Goal: Information Seeking & Learning: Compare options

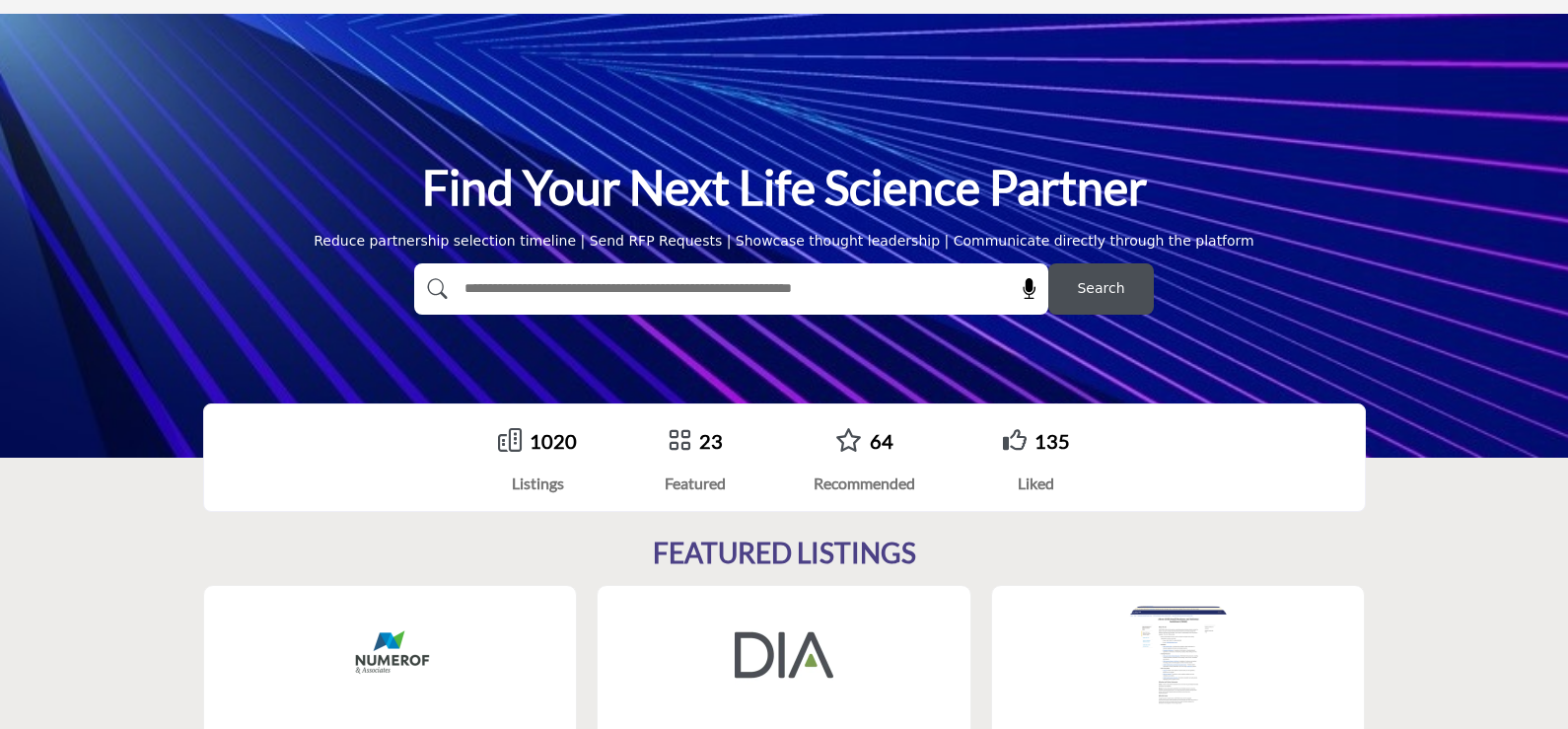
scroll to position [98, 0]
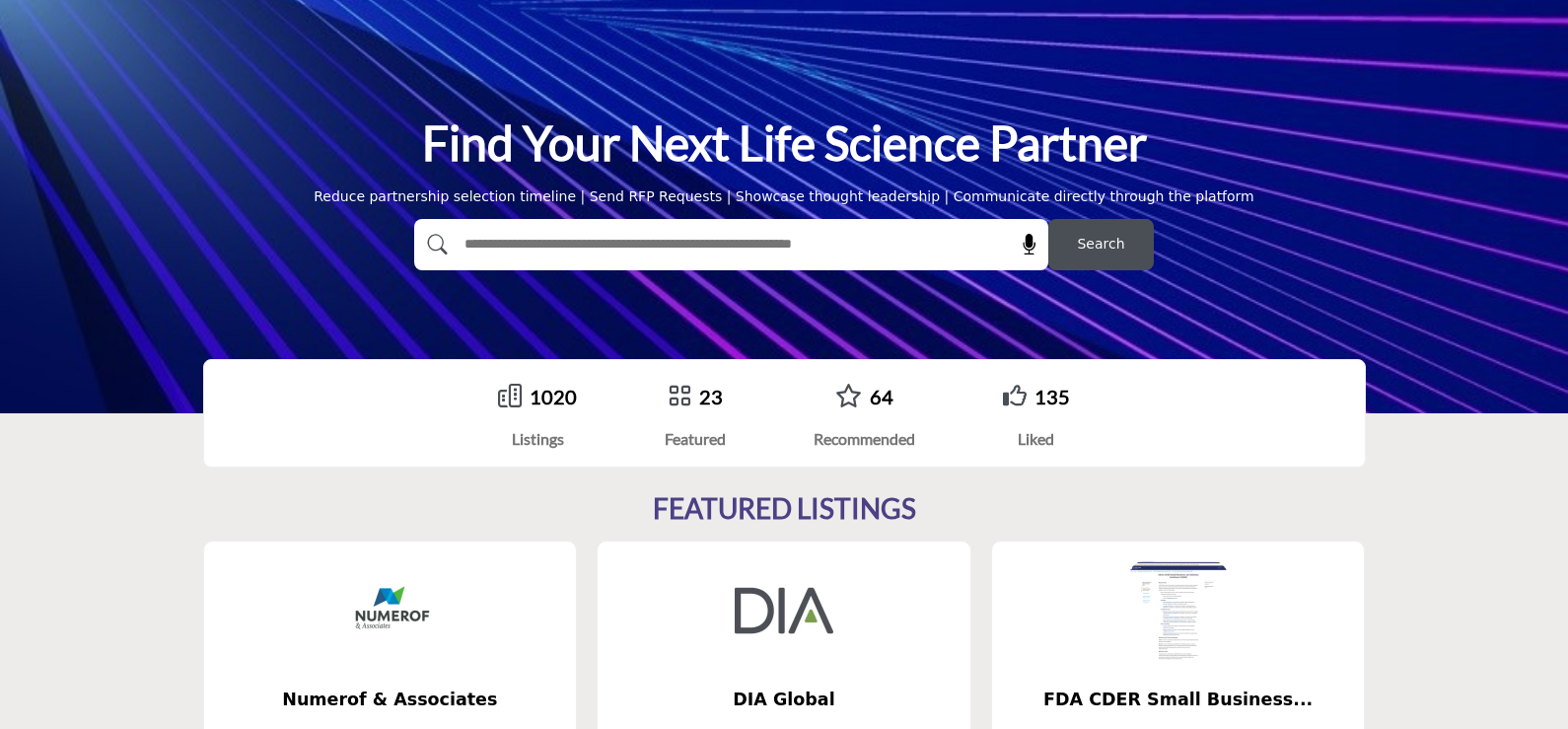
click at [529, 241] on input "text" at bounding box center [688, 245] width 470 height 30
type input "******"
click at [1086, 244] on span "Search" at bounding box center [1101, 244] width 48 height 21
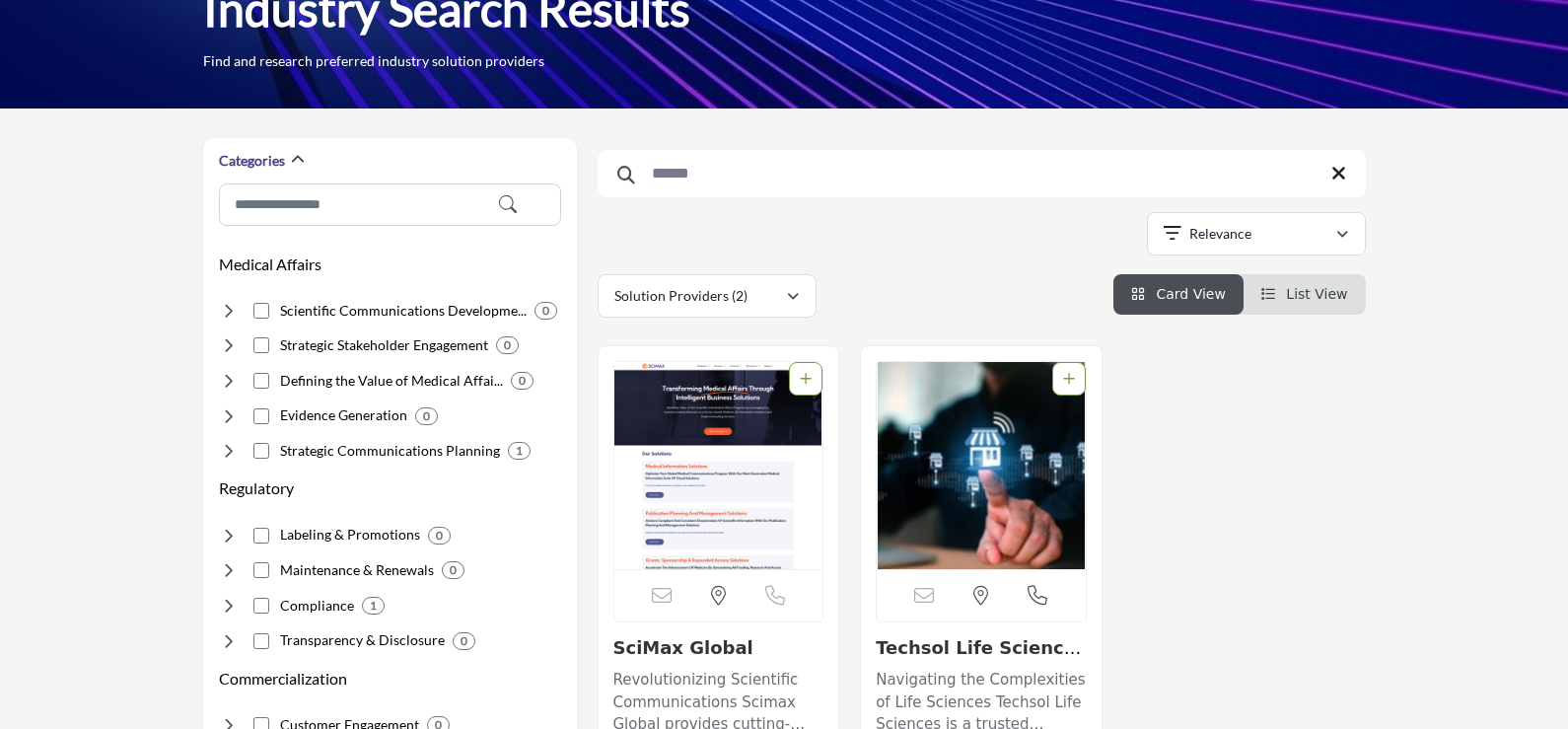
scroll to position [295, 0]
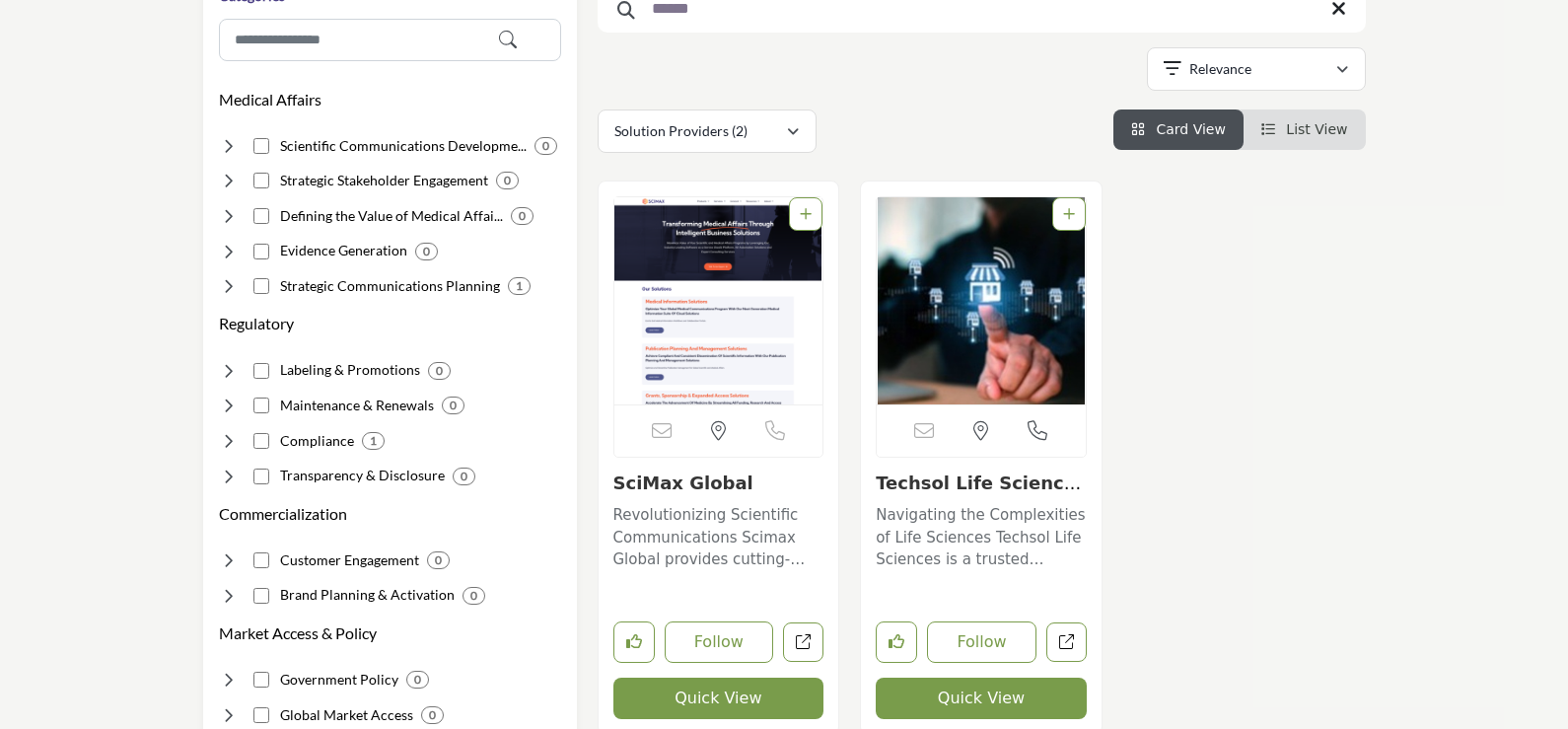
click at [690, 515] on p "Revolutionizing Scientific Communications Scimax Global provides cutting-edge t…" at bounding box center [719, 537] width 211 height 67
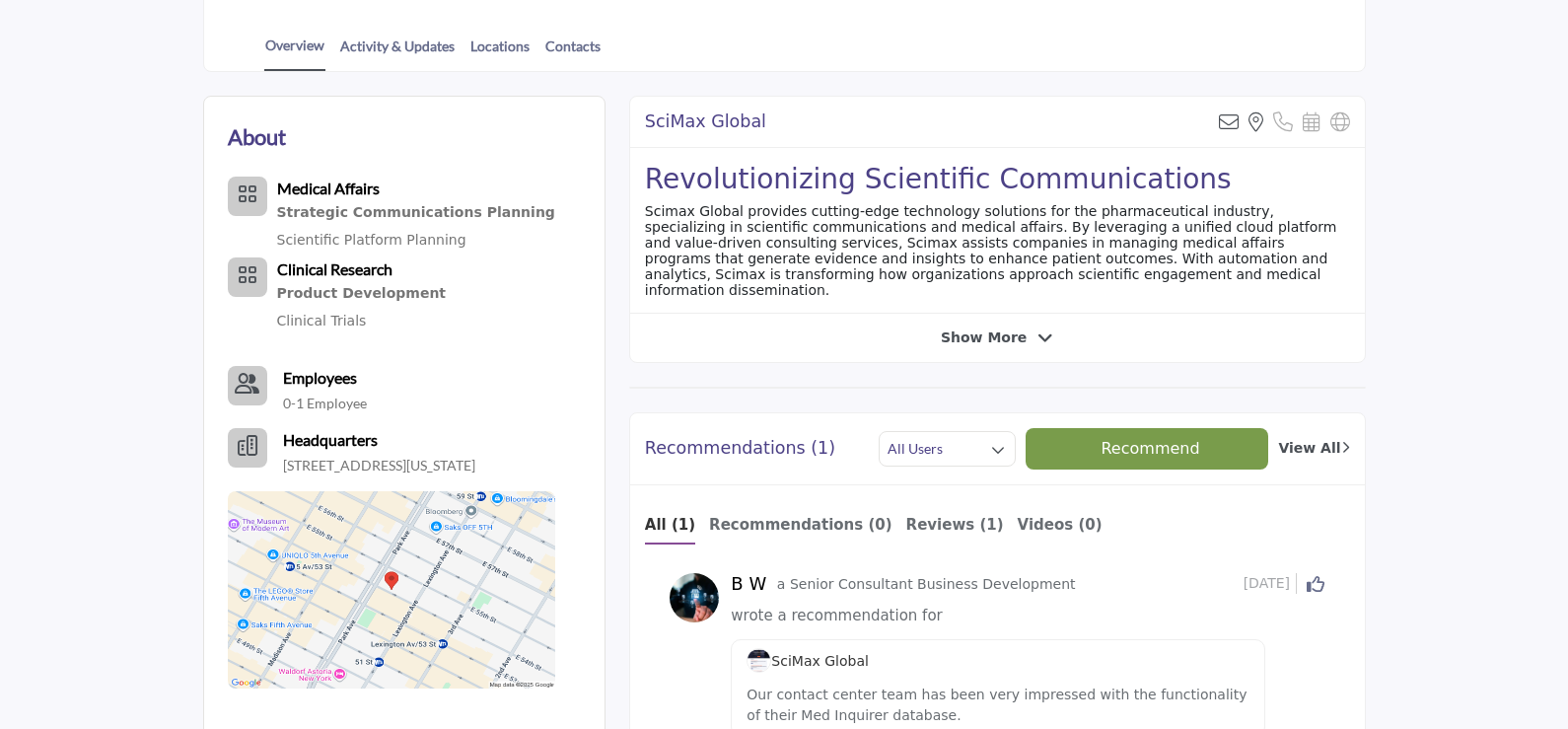
scroll to position [493, 0]
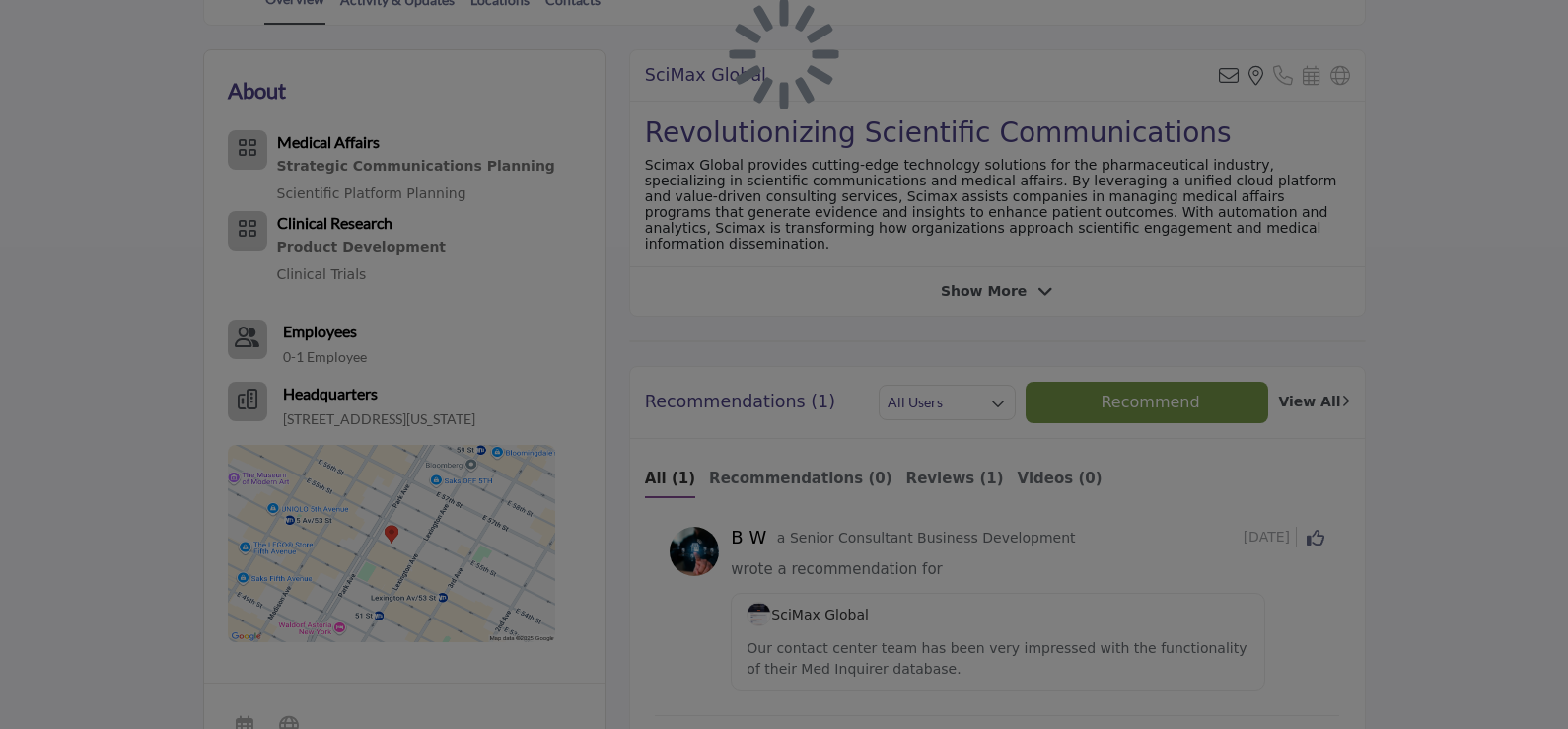
click at [383, 365] on div at bounding box center [784, 364] width 1568 height 729
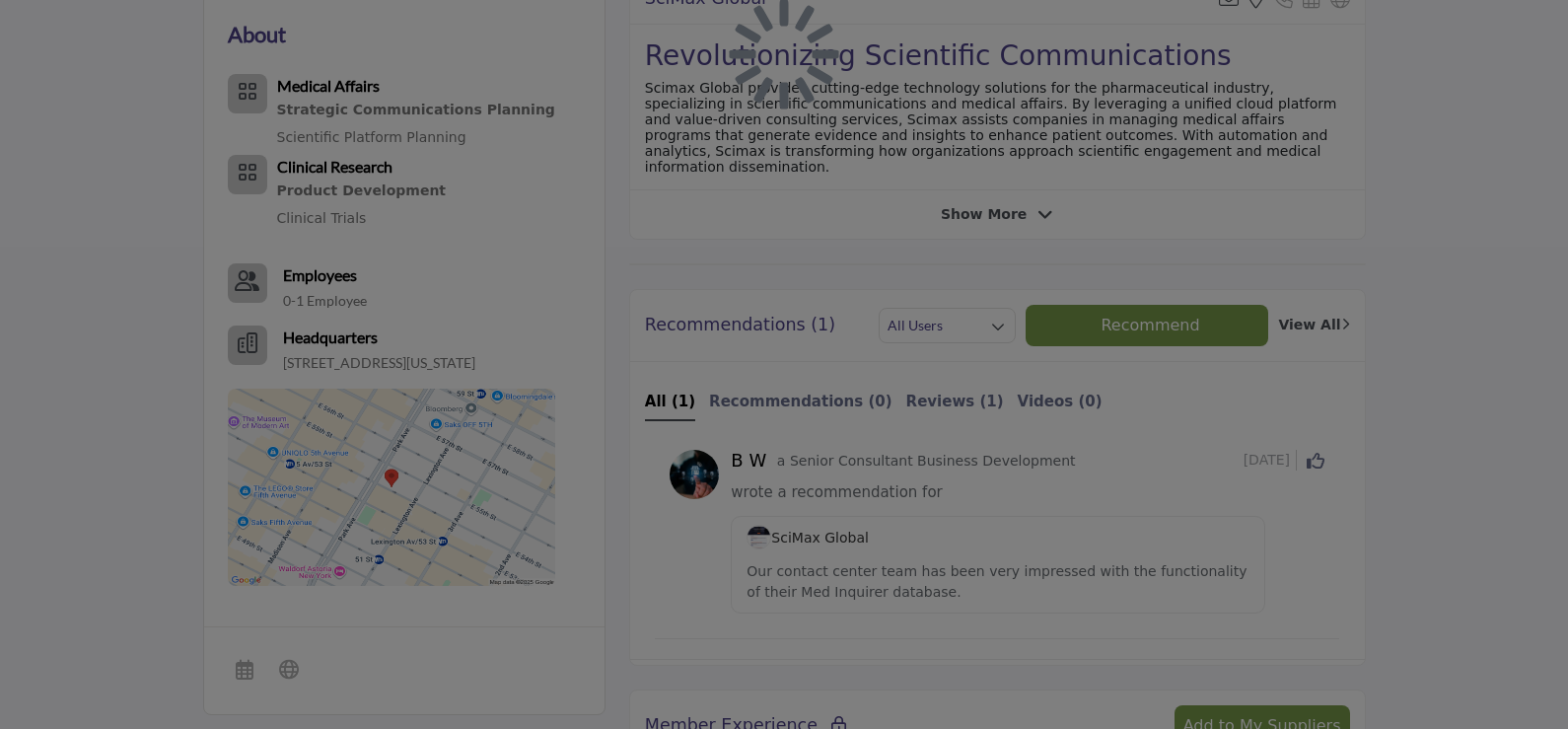
scroll to position [690, 0]
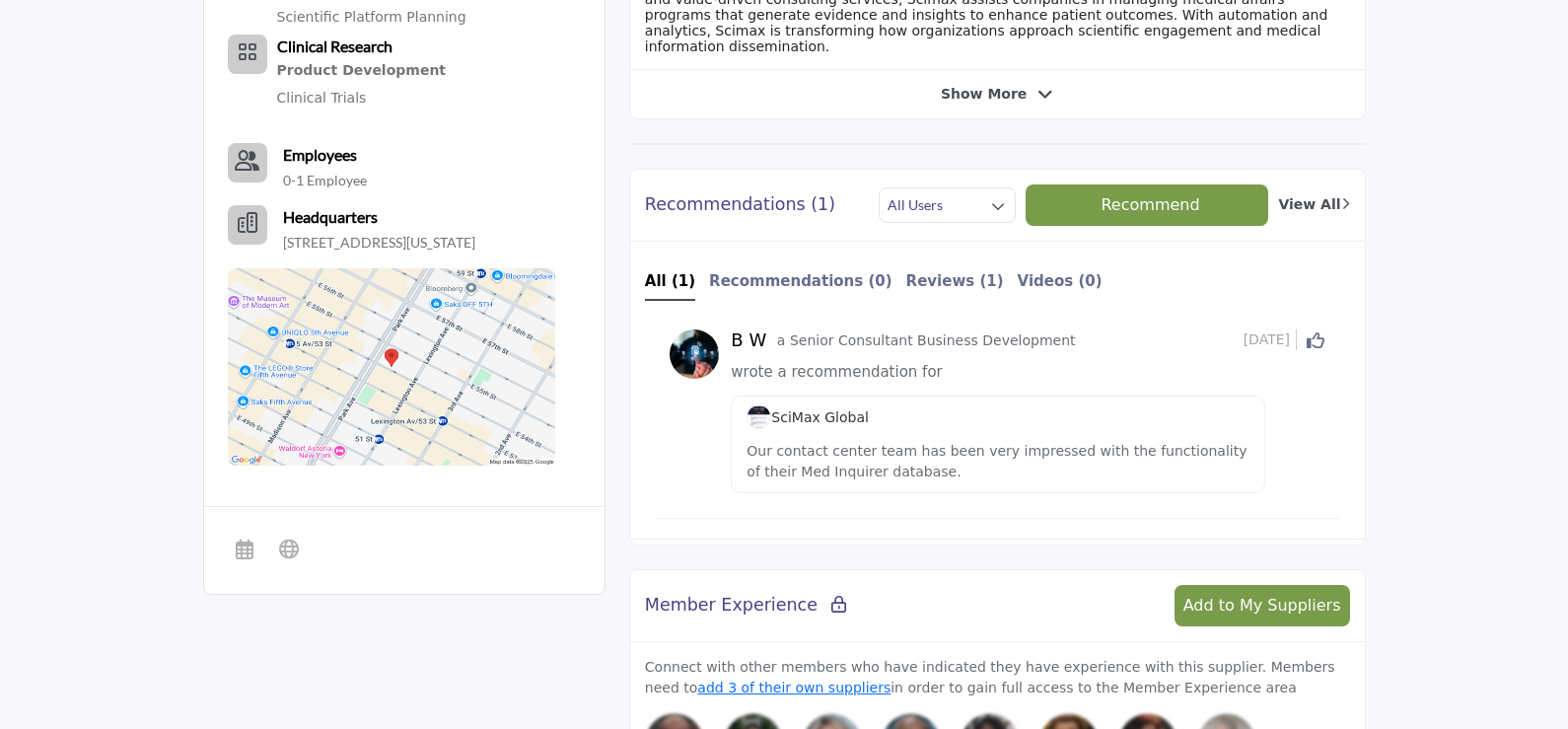
click at [1159, 514] on div "B W a Senior Consultant Business Development 1 year ago Click to Like this acti…" at bounding box center [996, 416] width 684 height 203
drag, startPoint x: 743, startPoint y: 454, endPoint x: 989, endPoint y: 458, distance: 246.0
click at [989, 458] on div "SciMax Global Our contact center team has been very impressed with the function…" at bounding box center [997, 445] width 534 height 97
drag, startPoint x: 1030, startPoint y: 482, endPoint x: 1103, endPoint y: 483, distance: 73.0
click at [1031, 482] on div "SciMax Global Our contact center team has been very impressed with the function…" at bounding box center [997, 445] width 534 height 97
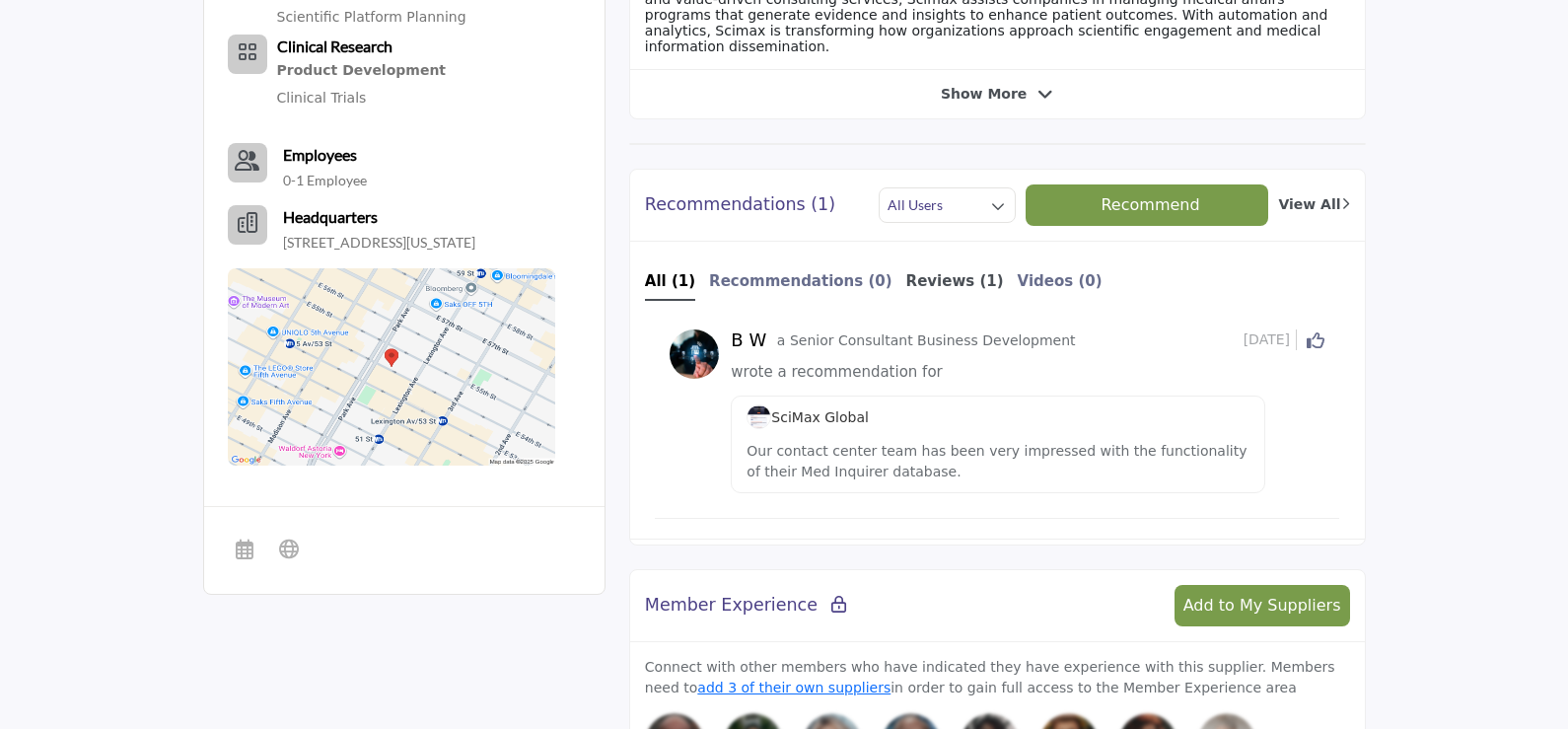
click at [909, 274] on b "Reviews (1)" at bounding box center [955, 281] width 97 height 18
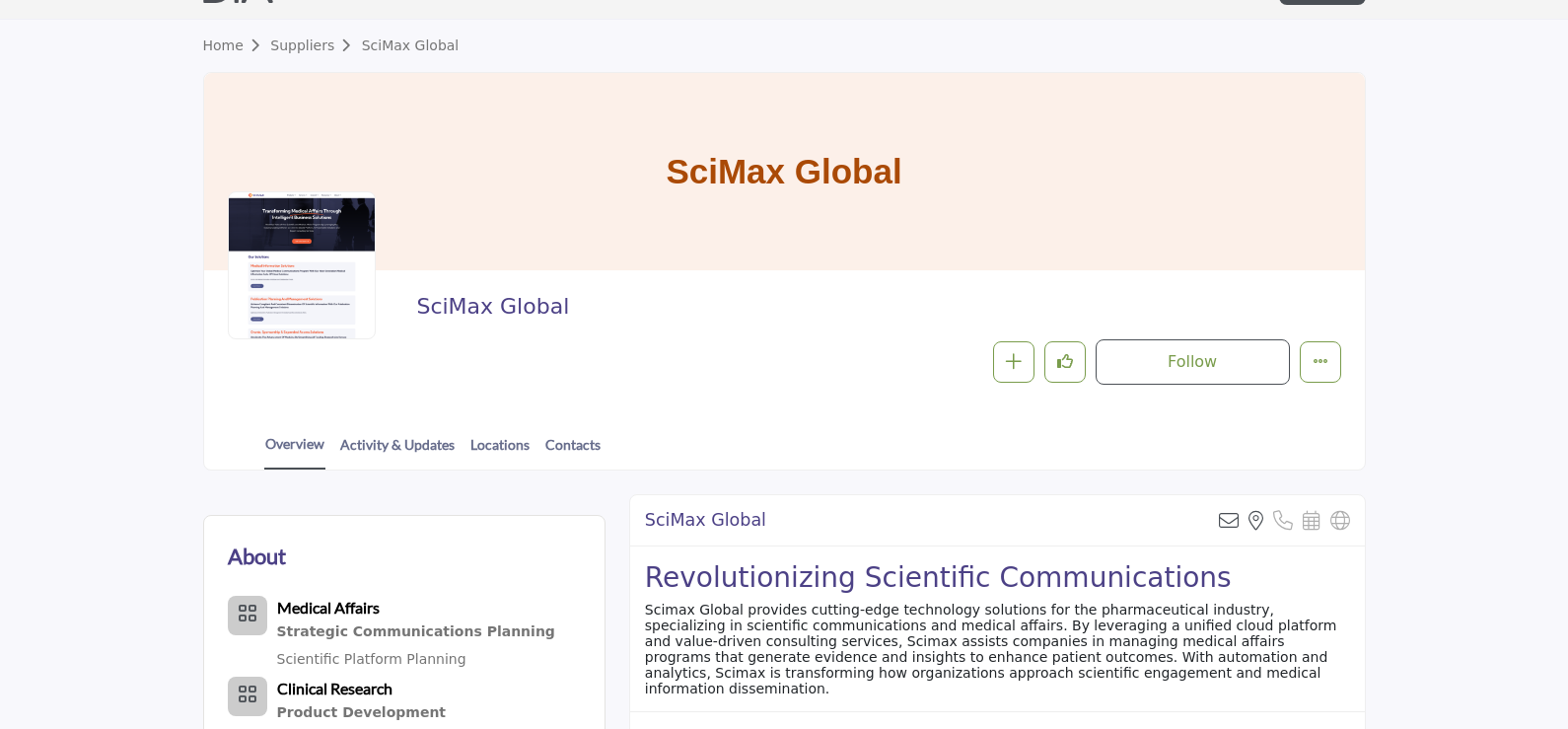
scroll to position [0, 0]
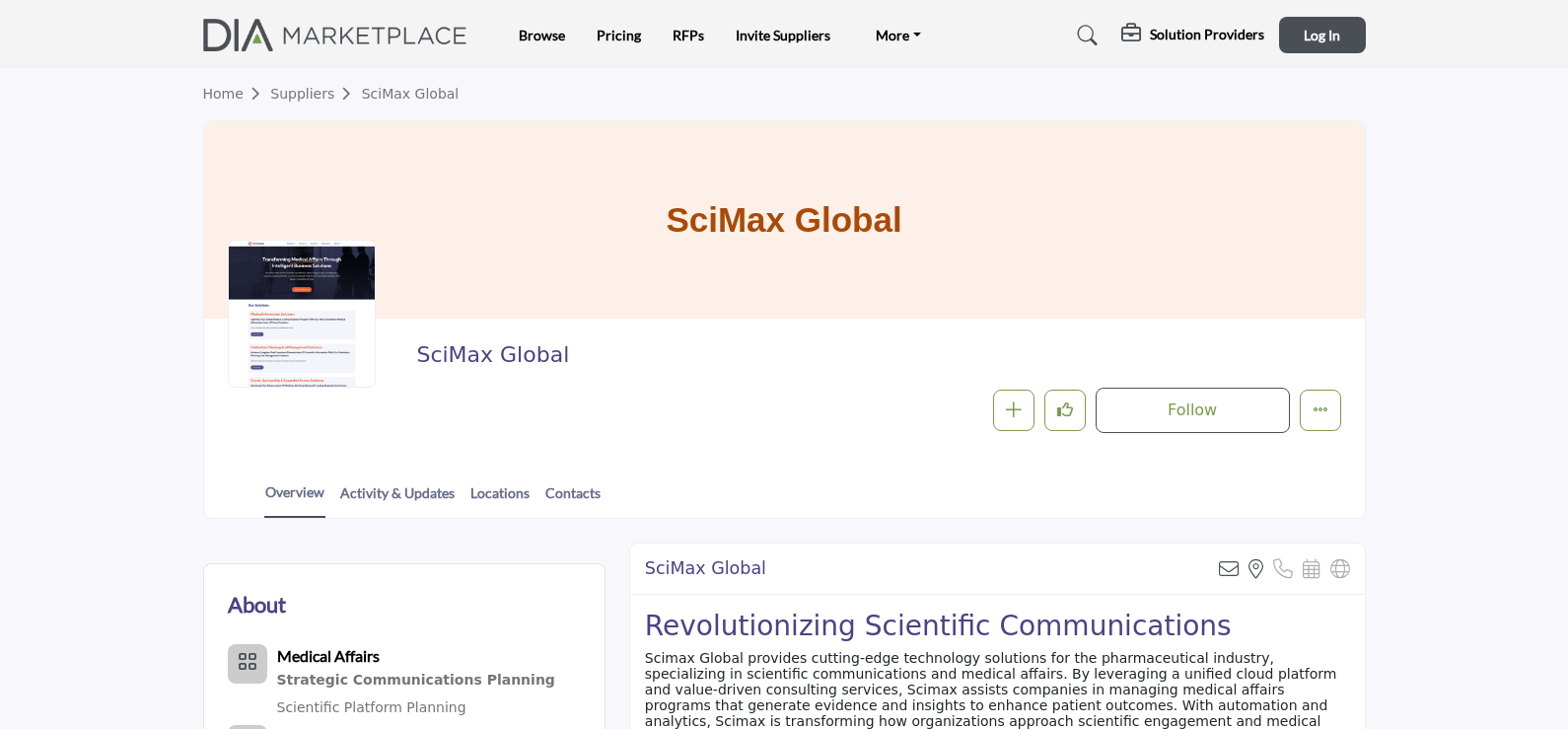
click at [209, 92] on link "Home" at bounding box center [237, 93] width 68 height 16
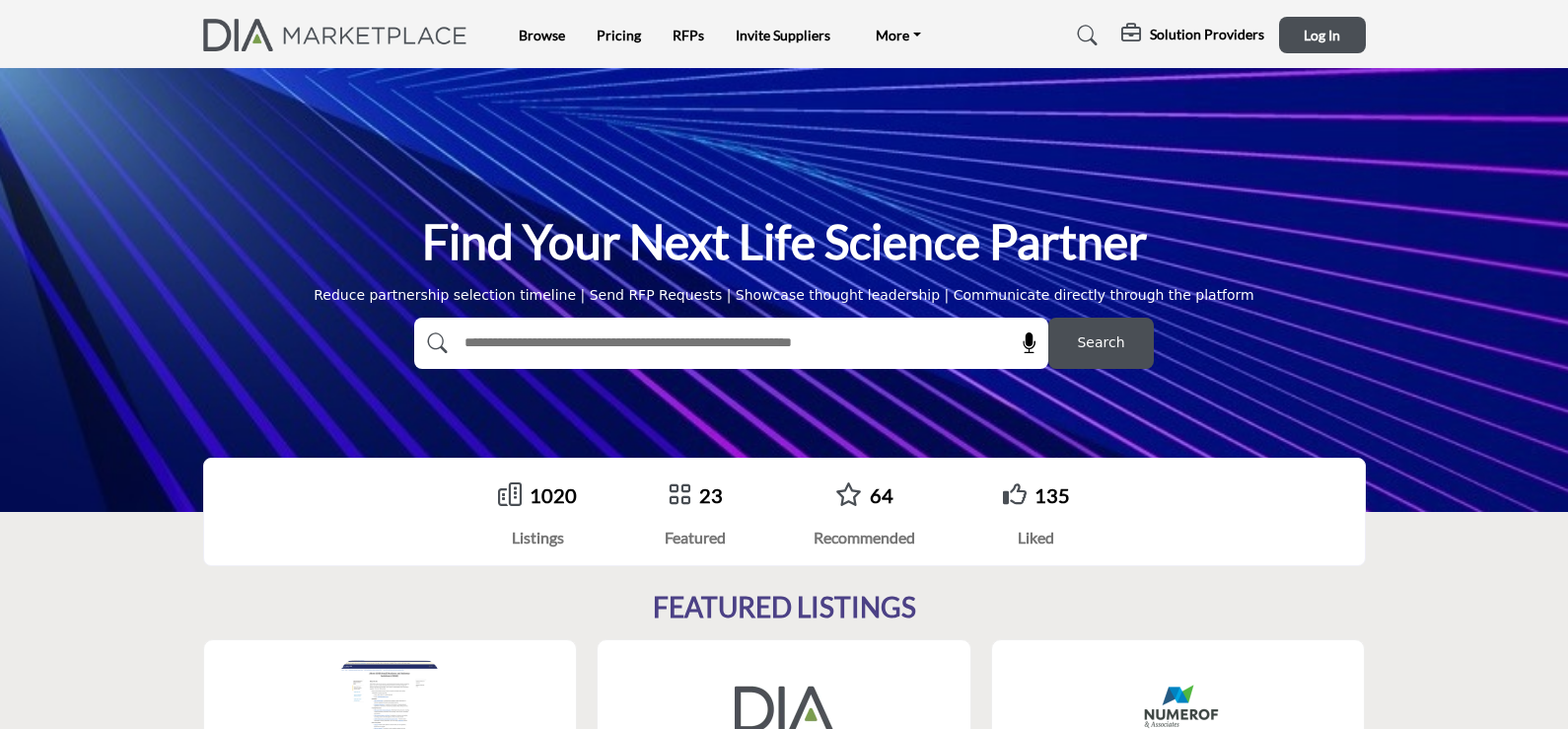
type input "*****"
click at [1068, 356] on button "Search" at bounding box center [1101, 343] width 105 height 52
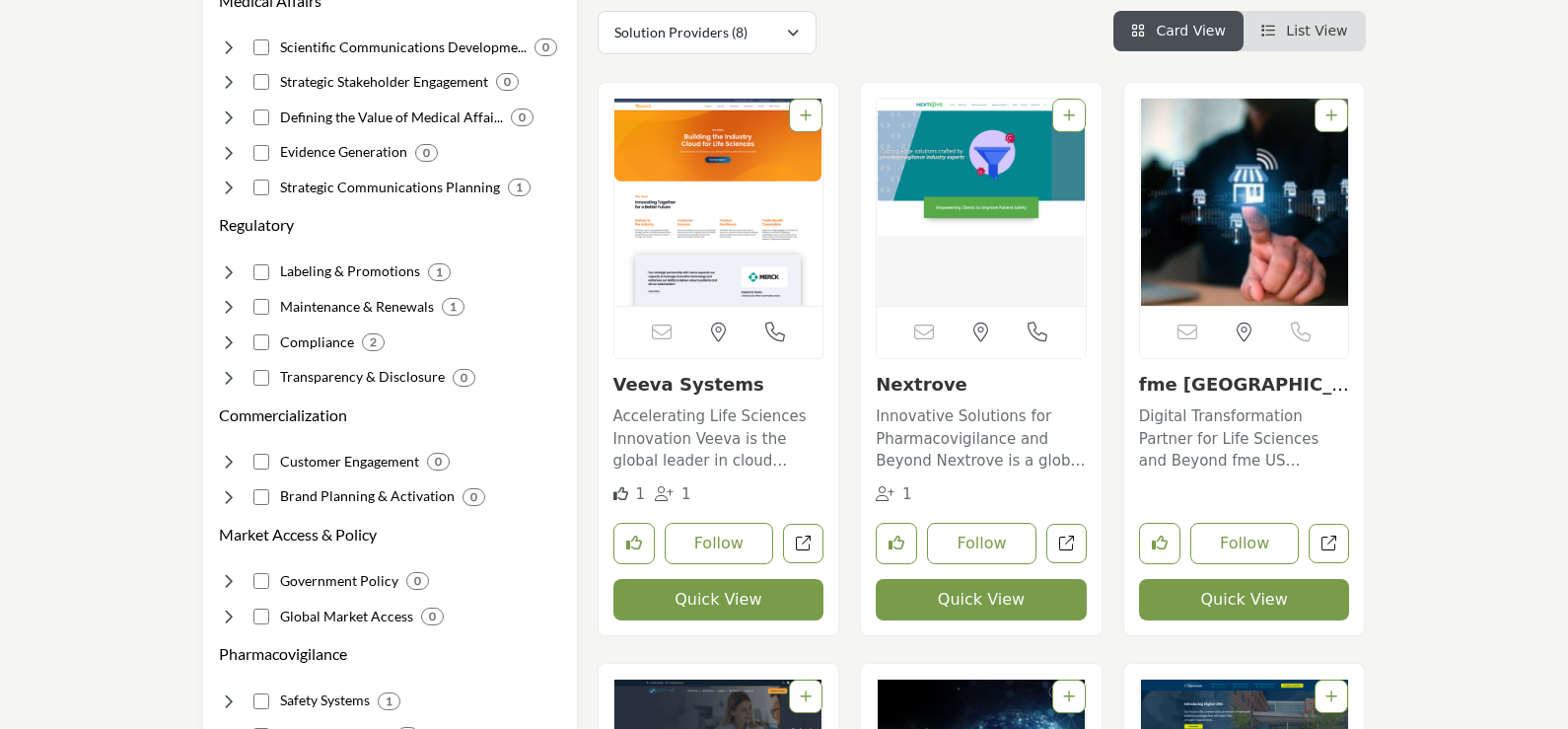
scroll to position [395, 0]
click at [699, 409] on p "Accelerating Life Sciences Innovation Veeva is the global leader in cloud softw…" at bounding box center [719, 439] width 211 height 67
click at [689, 381] on link "Veeva Systems" at bounding box center [689, 384] width 151 height 21
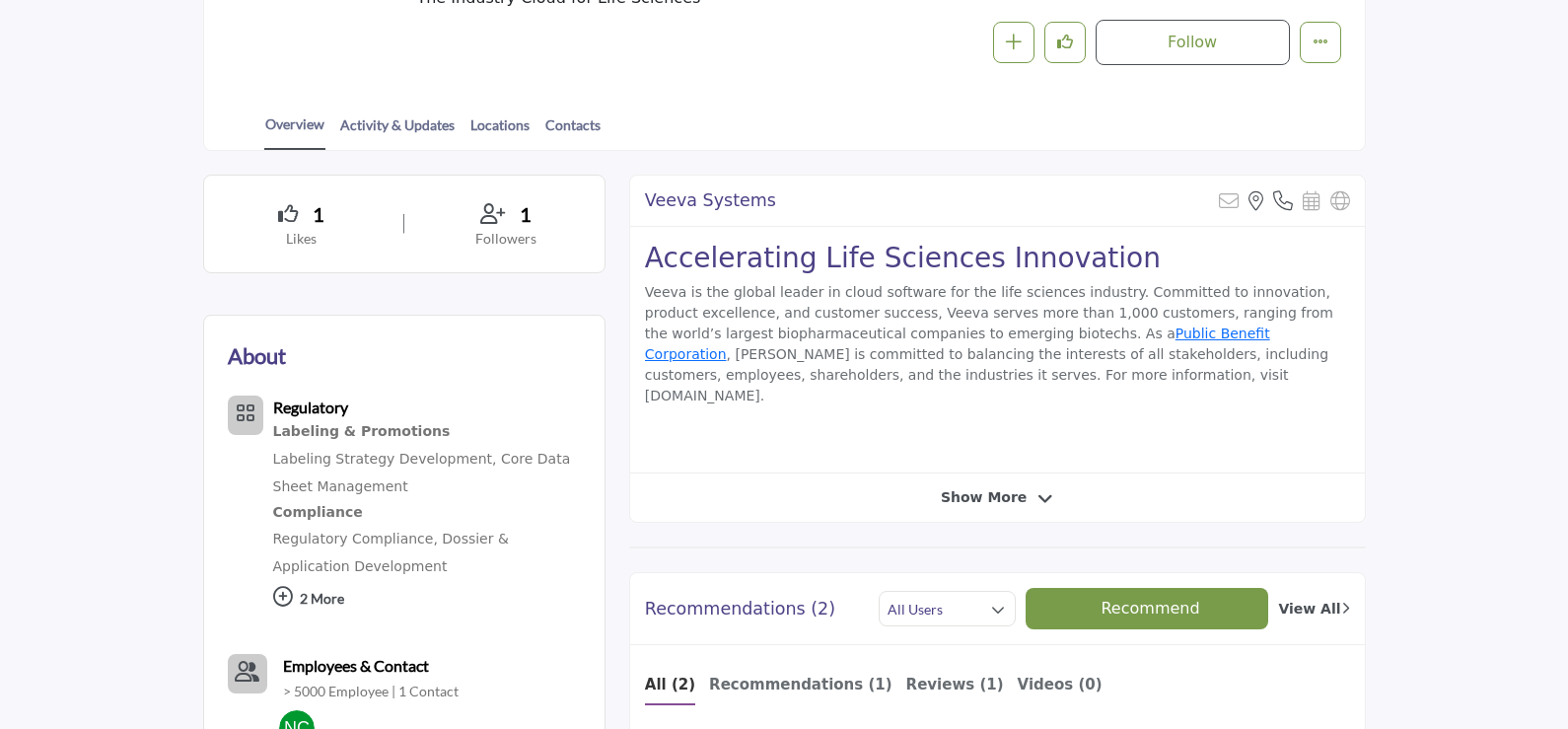
scroll to position [395, 0]
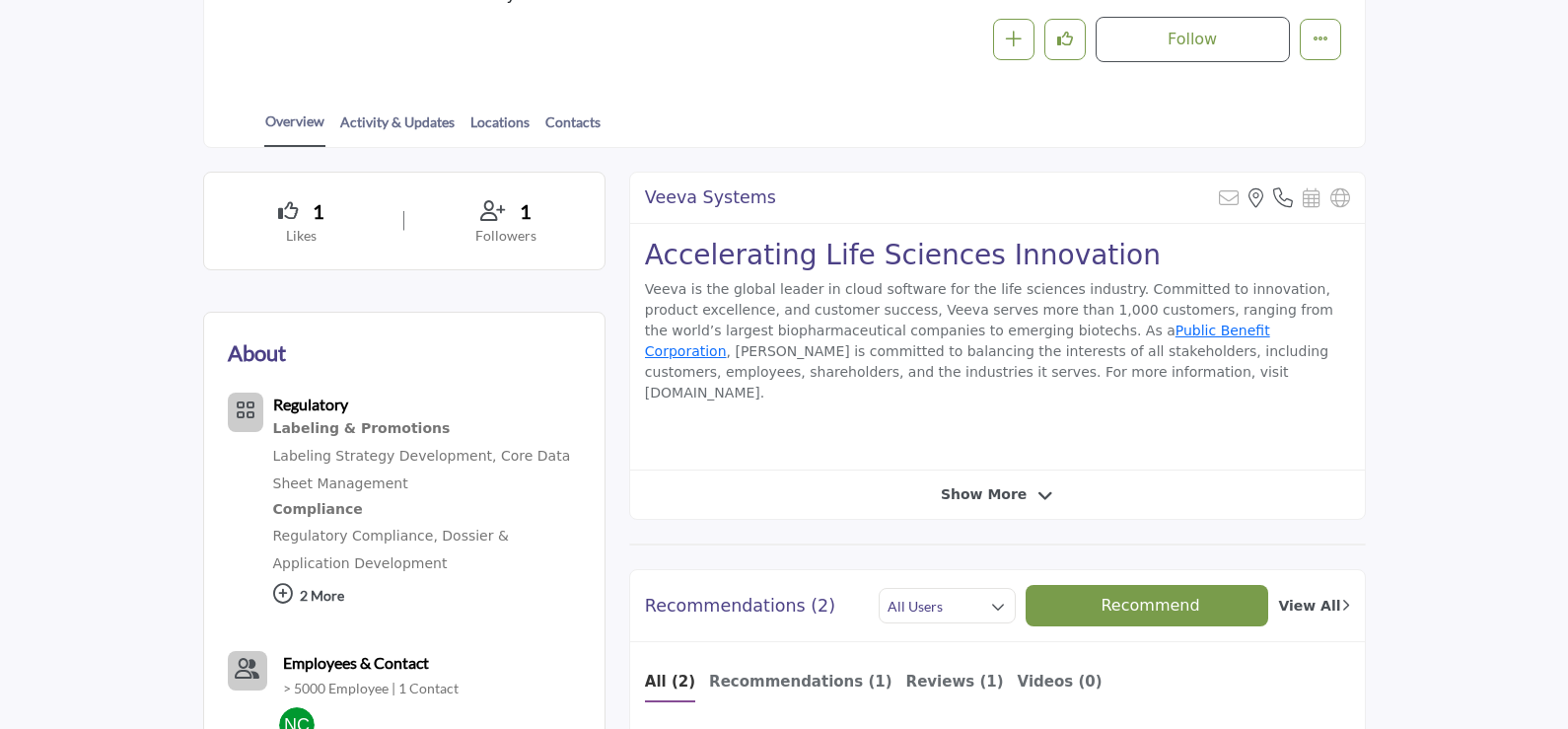
click at [997, 477] on div "Veeva Systems Sorry, but this listing is on a subscription plan which does not …" at bounding box center [997, 346] width 737 height 348
click at [1014, 495] on span "Show More" at bounding box center [983, 494] width 86 height 21
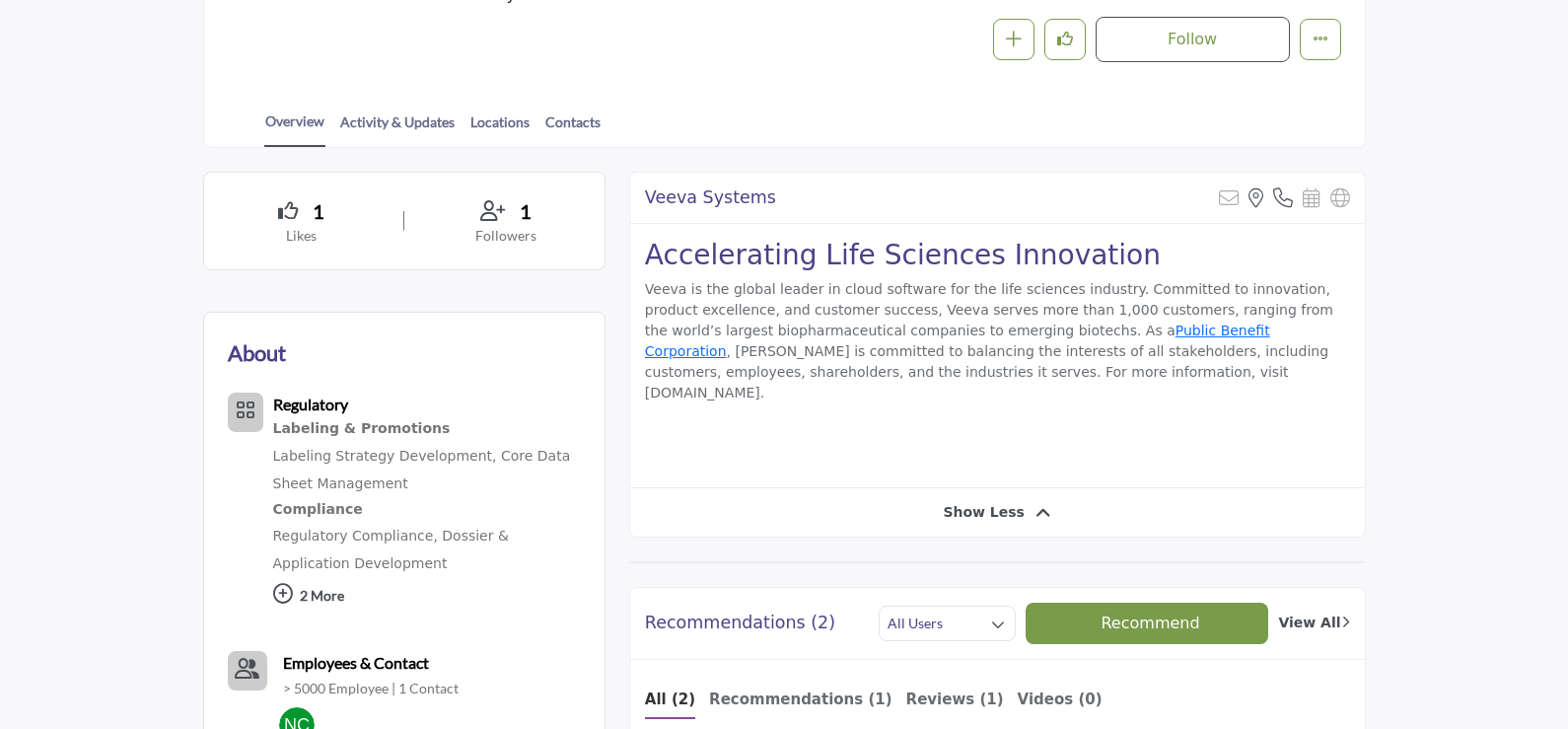
click at [1035, 504] on icon at bounding box center [1043, 513] width 16 height 18
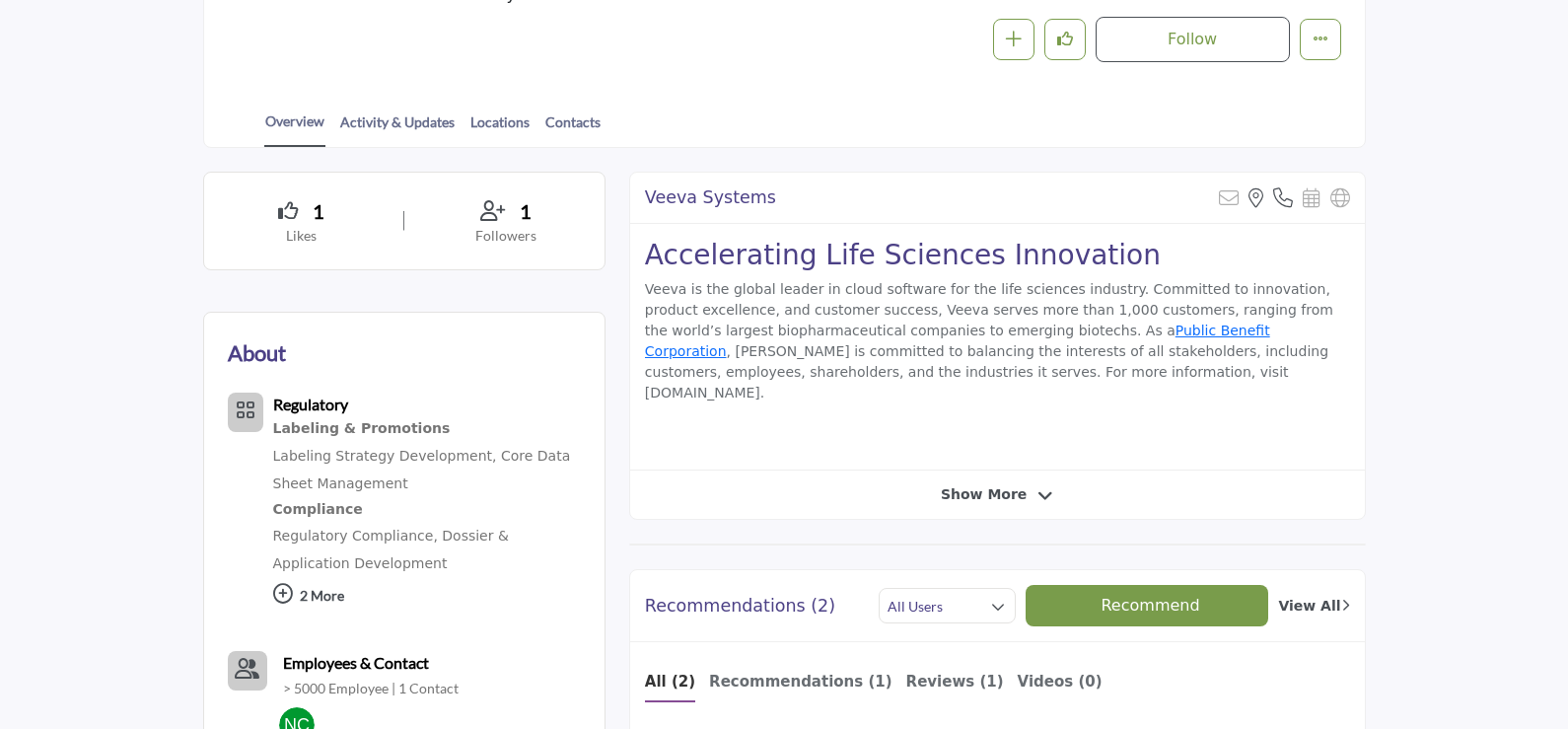
scroll to position [592, 0]
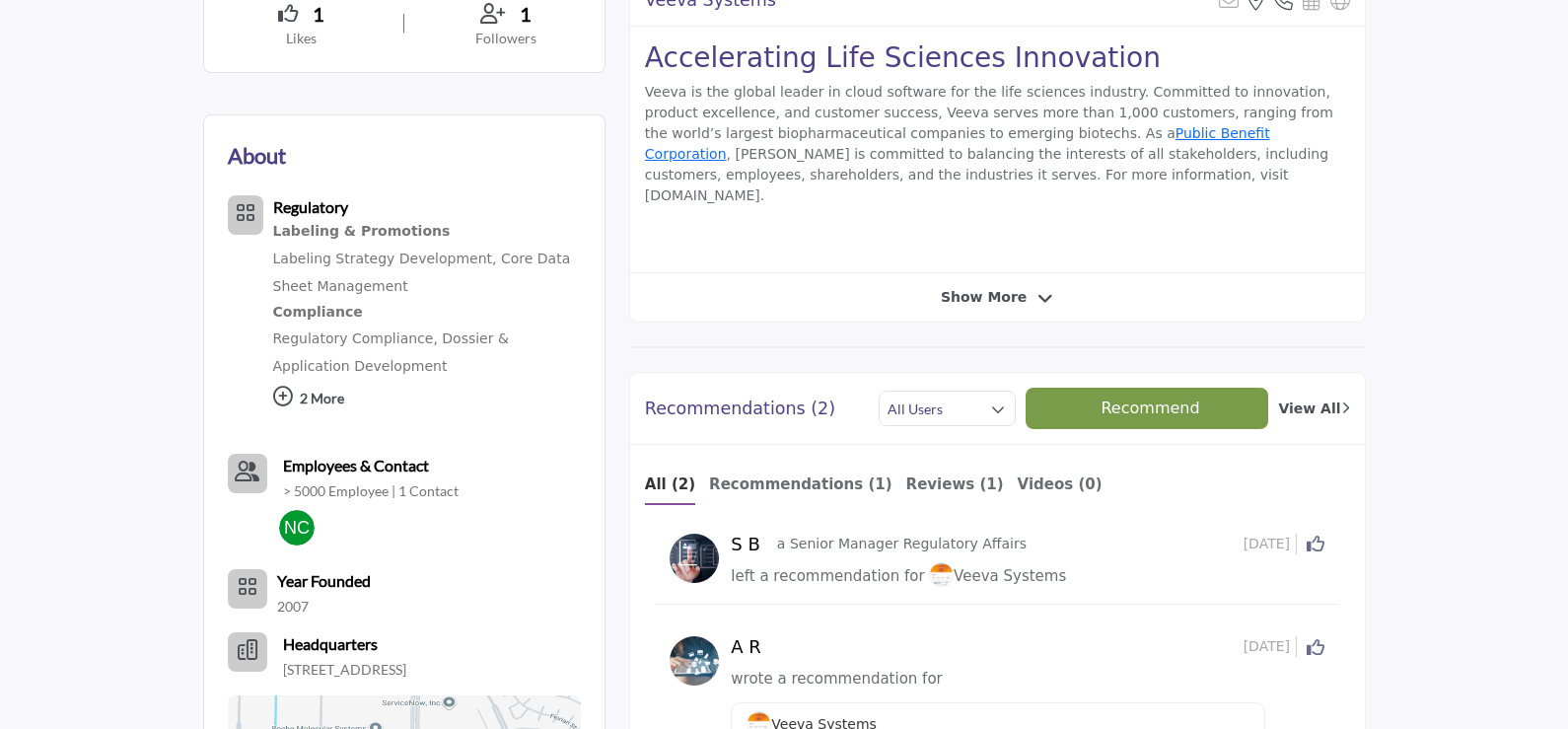
click at [305, 398] on p "2 More" at bounding box center [427, 401] width 307 height 43
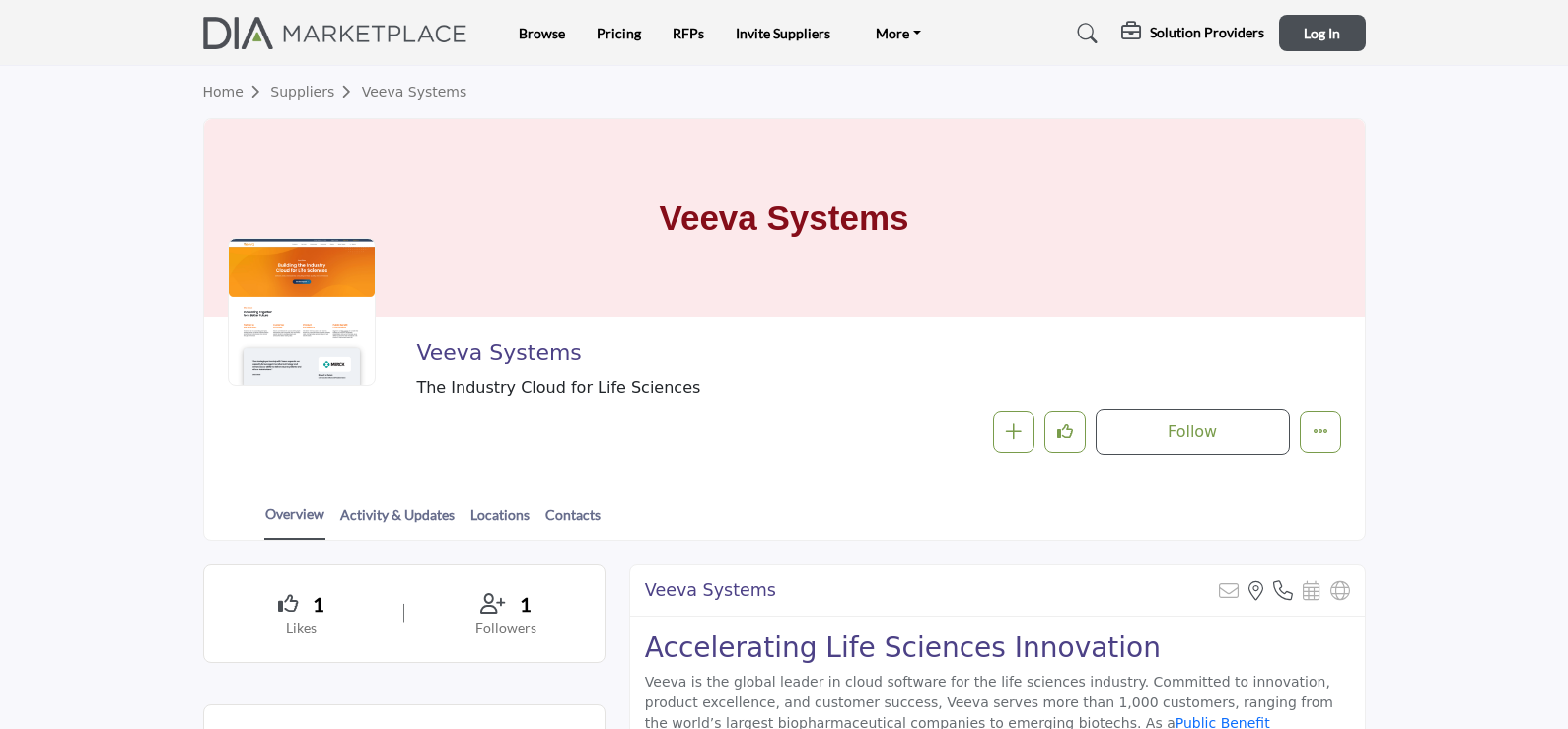
scroll to position [0, 0]
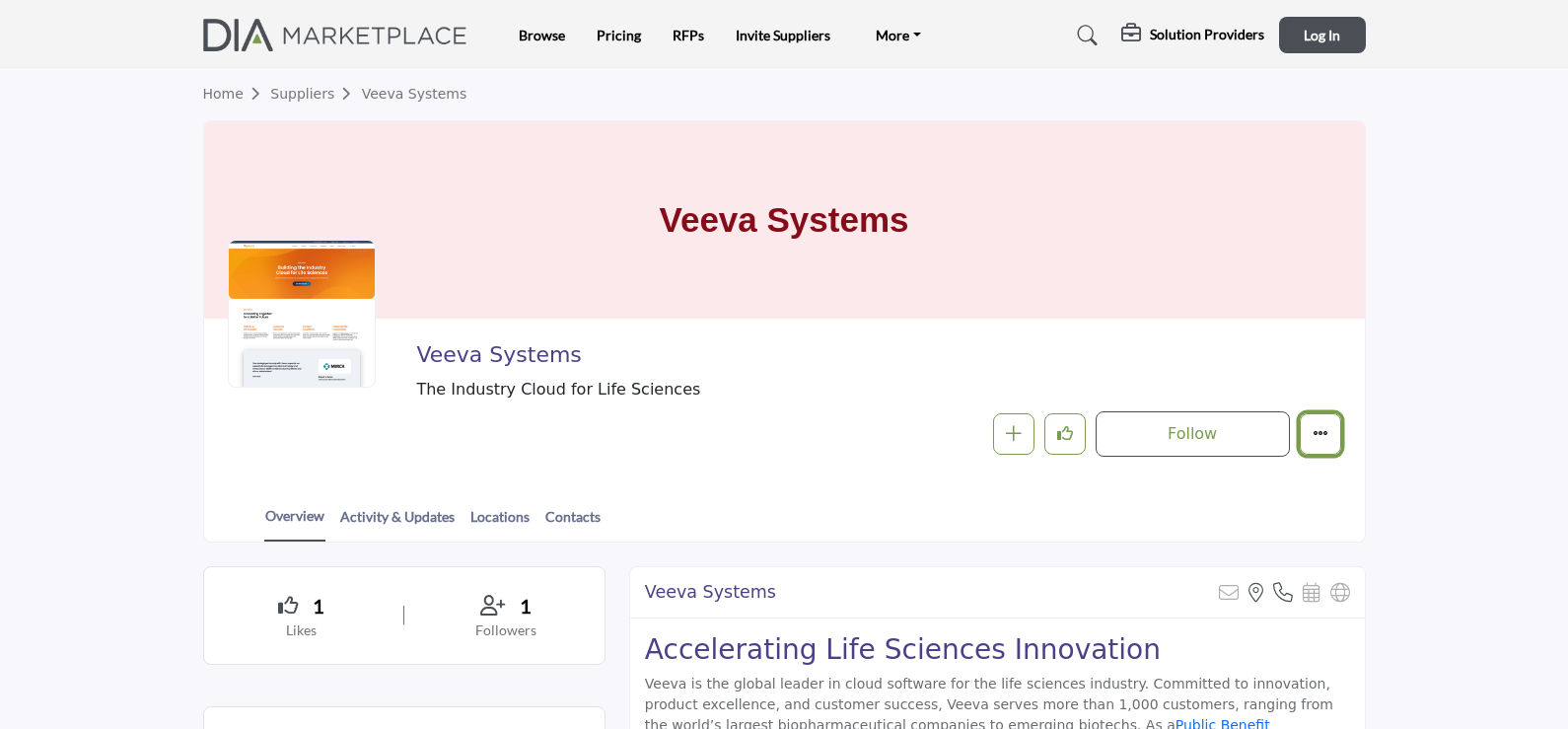
click at [1316, 430] on icon "More details" at bounding box center [1320, 433] width 16 height 16
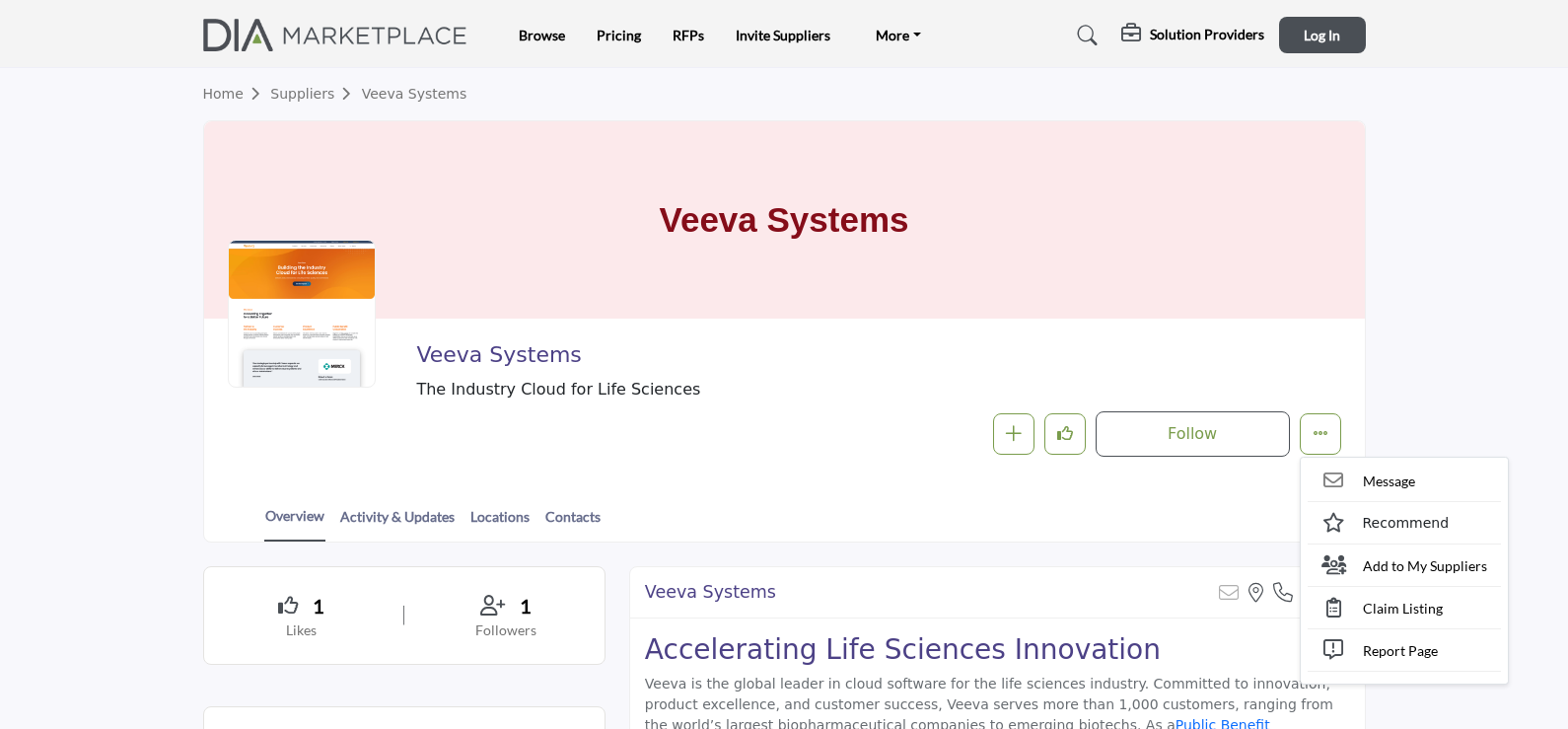
click at [347, 427] on div "Veeva Systems The Industry Cloud for Life Sciences Follow Following Message Rec…" at bounding box center [784, 399] width 1114 height 114
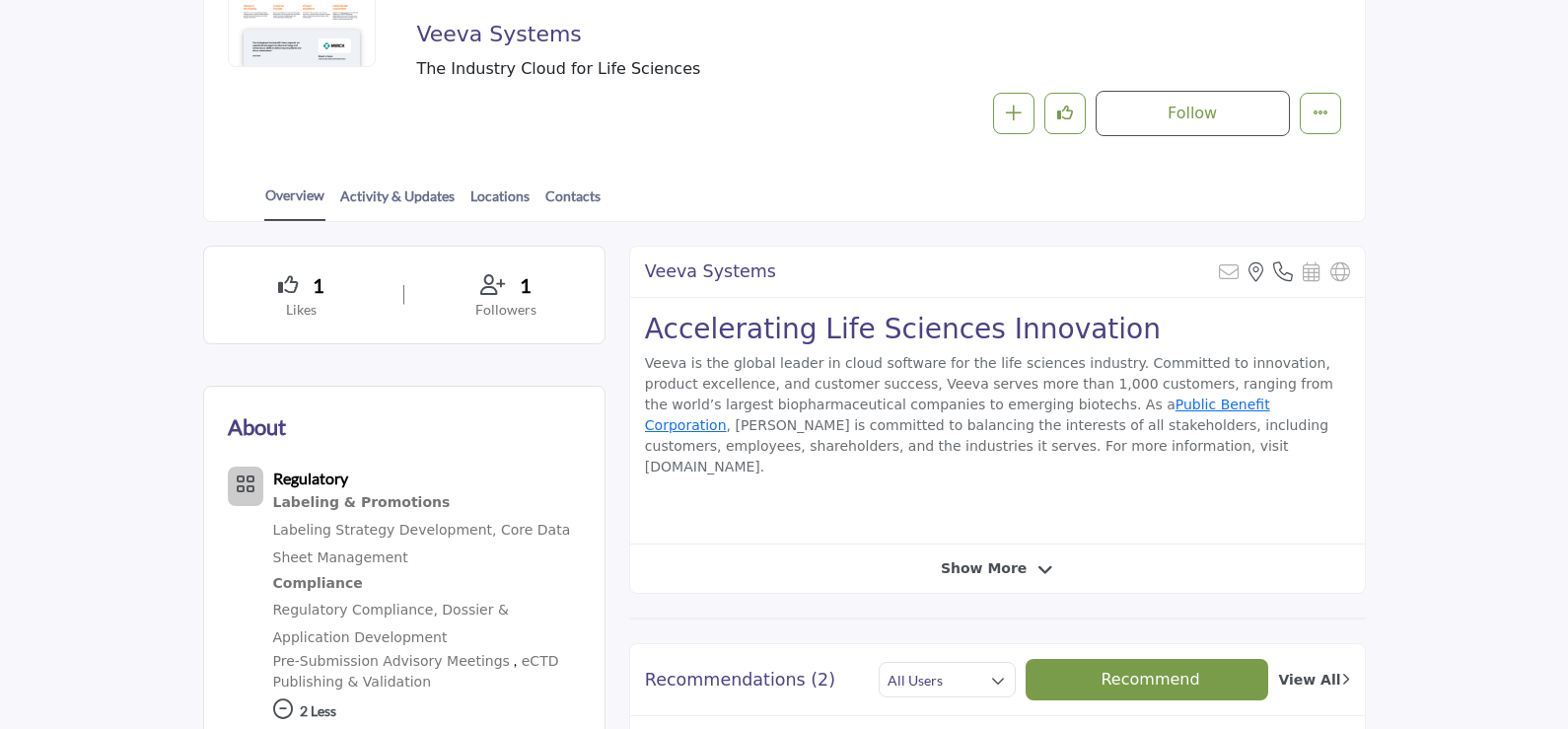
scroll to position [395, 0]
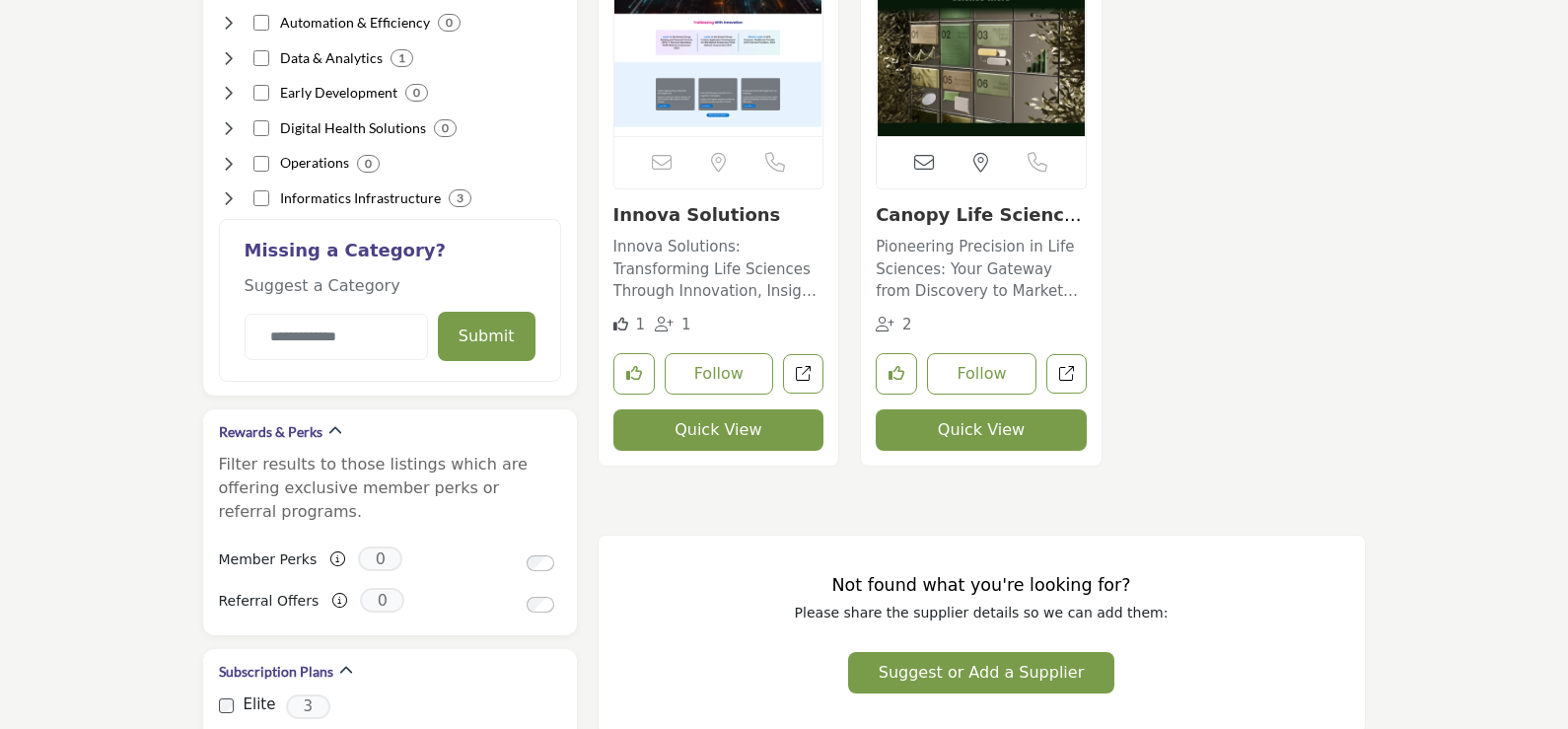
scroll to position [1775, 0]
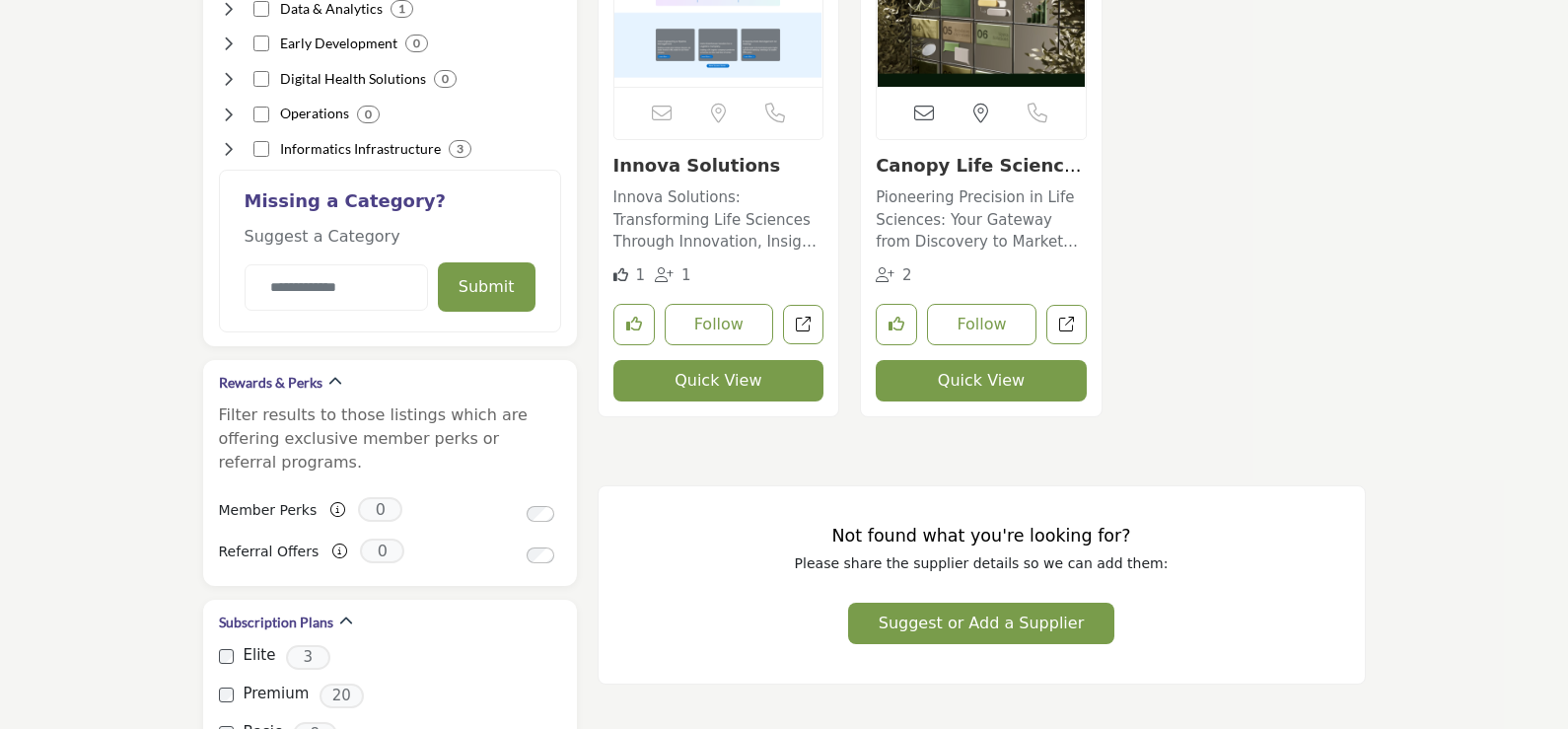
click at [703, 166] on link "Innova Solutions" at bounding box center [697, 165] width 168 height 21
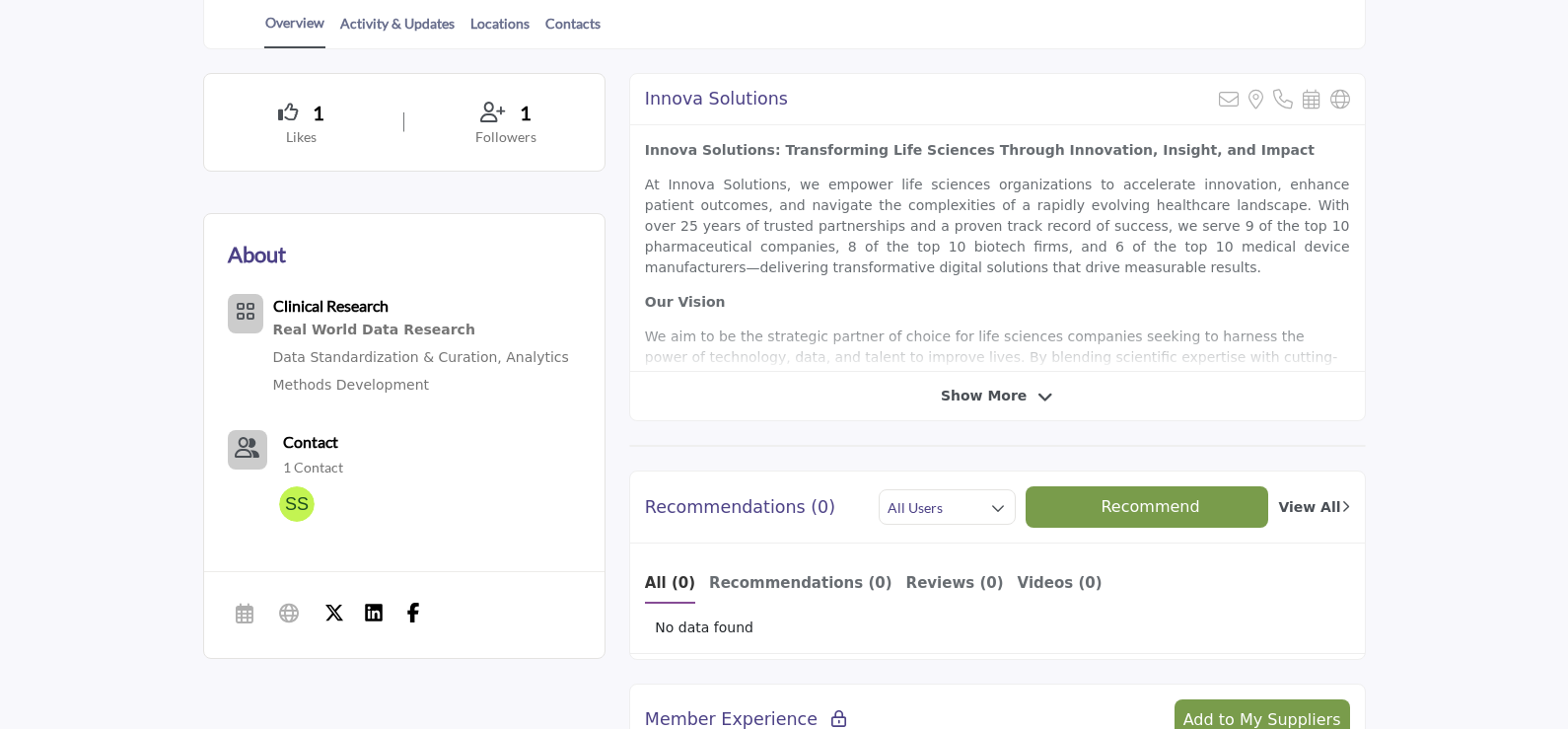
click at [955, 390] on span "Show More" at bounding box center [983, 396] width 86 height 21
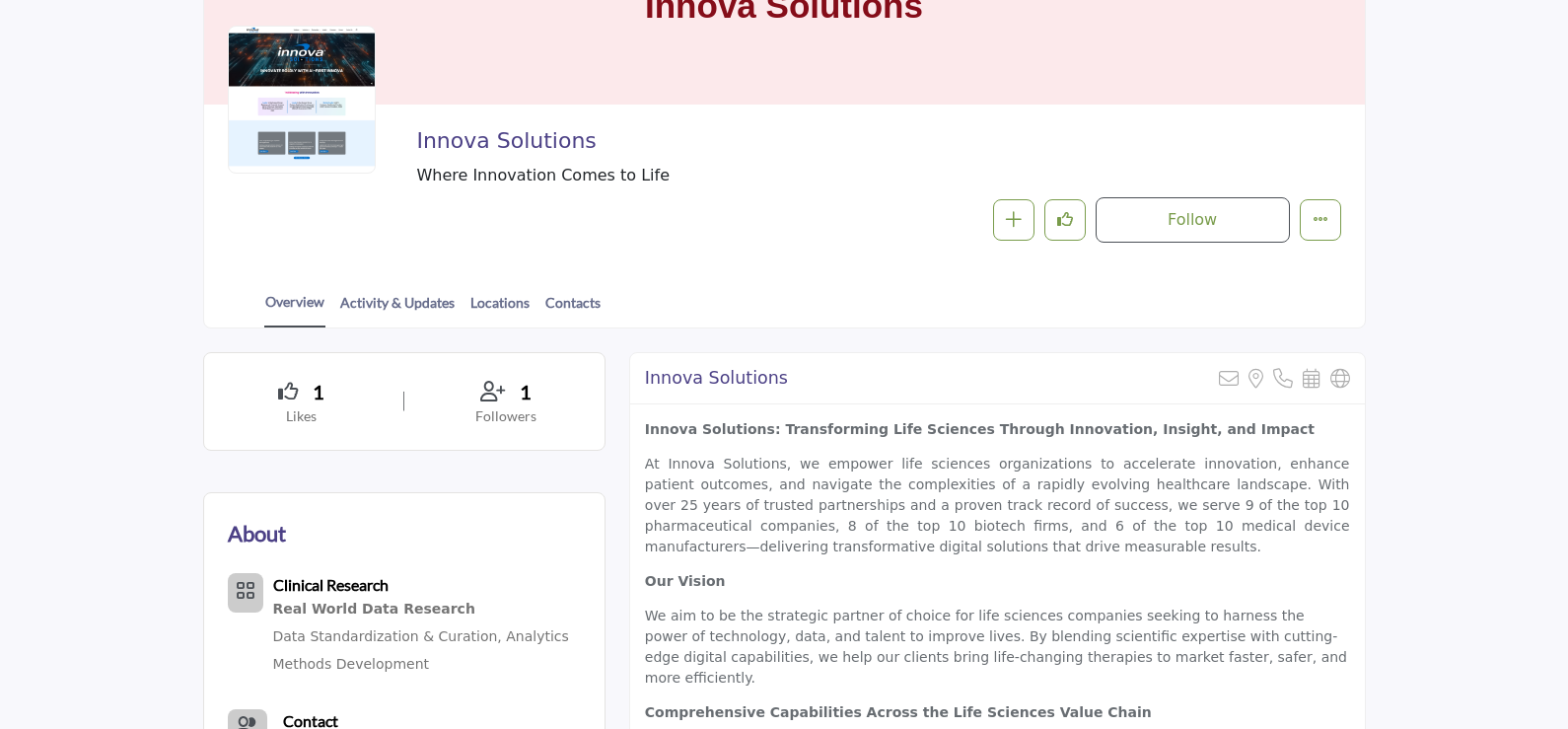
scroll to position [215, 0]
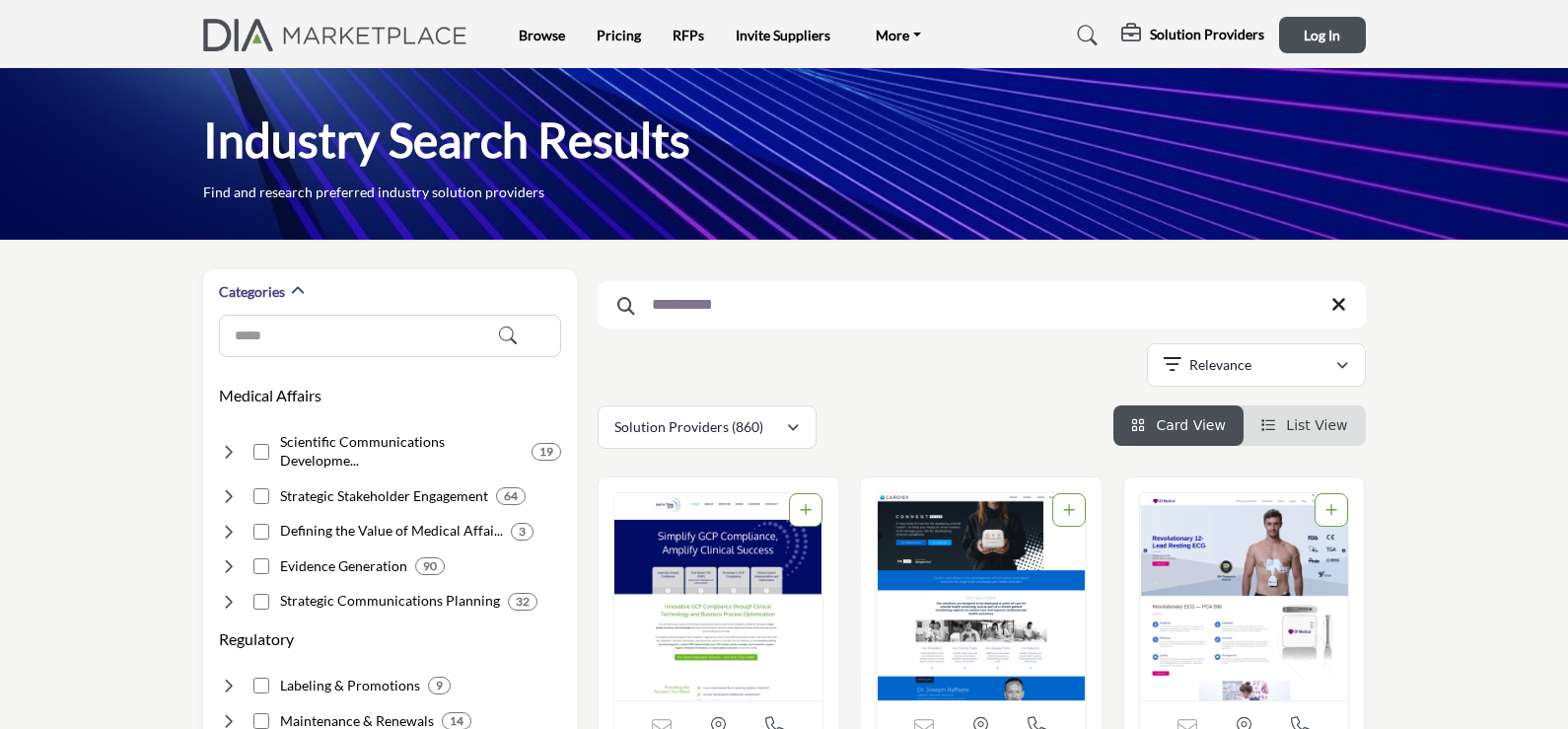
click at [863, 309] on input "**********" at bounding box center [981, 305] width 768 height 48
type input "**********"
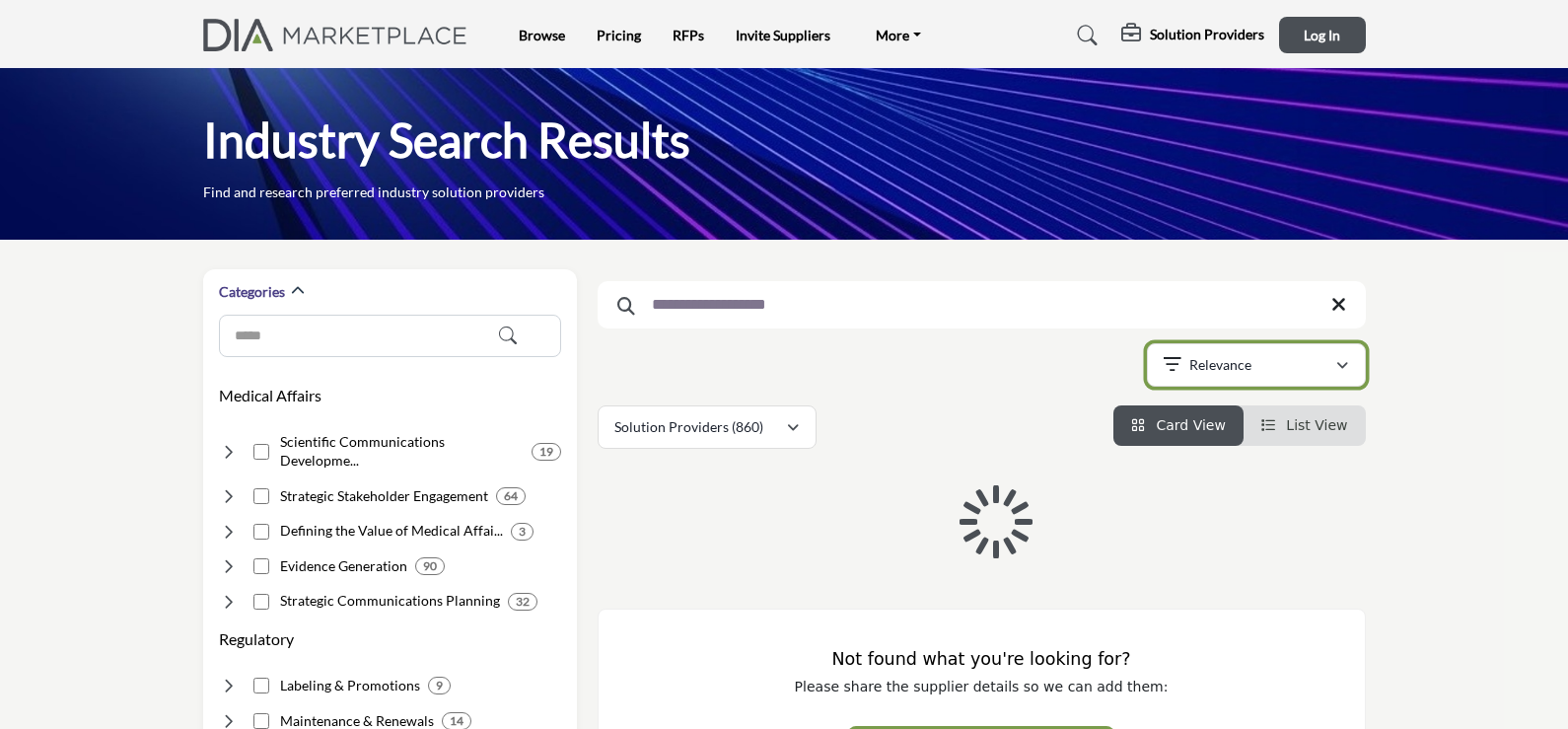
click at [1263, 365] on div "Relevance" at bounding box center [1249, 365] width 172 height 24
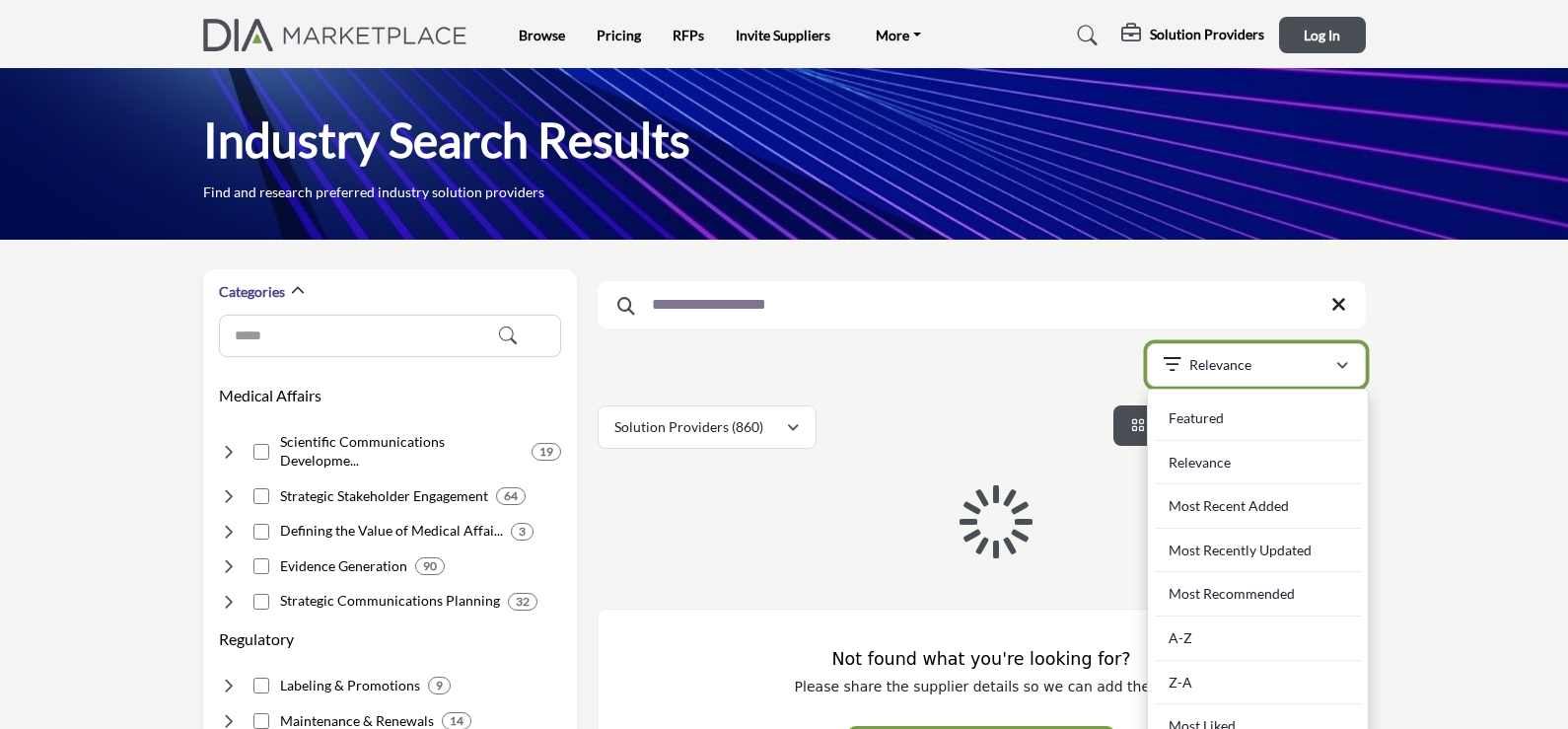
click at [1263, 365] on div "Relevance" at bounding box center [1249, 365] width 172 height 24
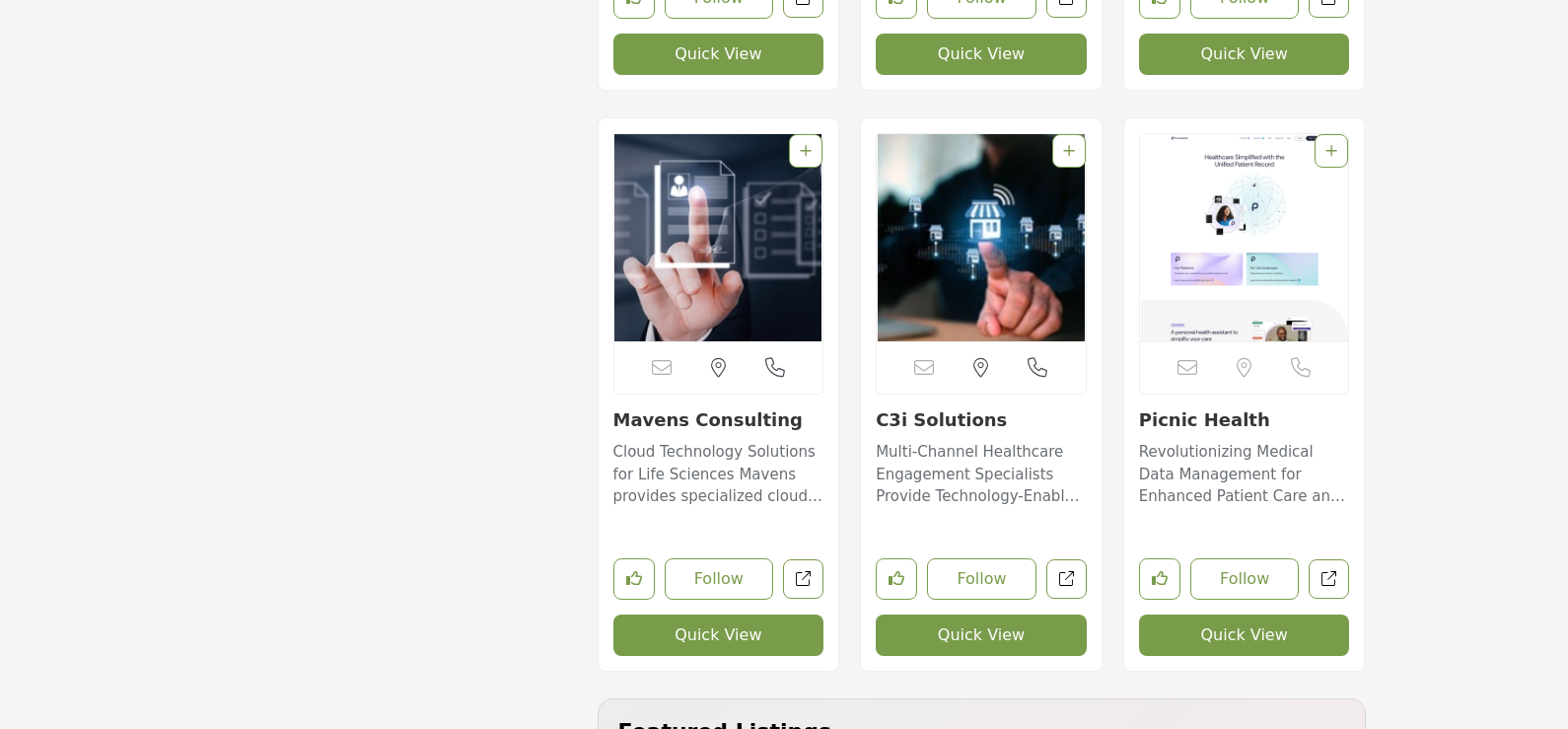
scroll to position [7890, 0]
